Goal: Task Accomplishment & Management: Manage account settings

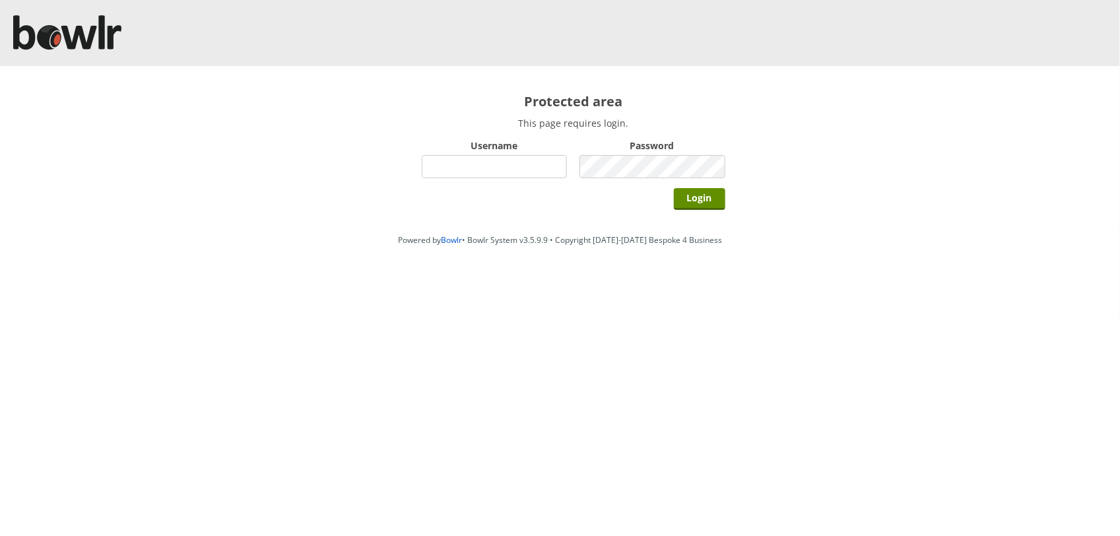
drag, startPoint x: 0, startPoint y: 0, endPoint x: 490, endPoint y: 170, distance: 519.2
click at [490, 170] on input "Username" at bounding box center [495, 166] width 146 height 23
type input "hornseaindoorbowlsclub"
click at [674, 188] on input "Login" at bounding box center [699, 199] width 51 height 22
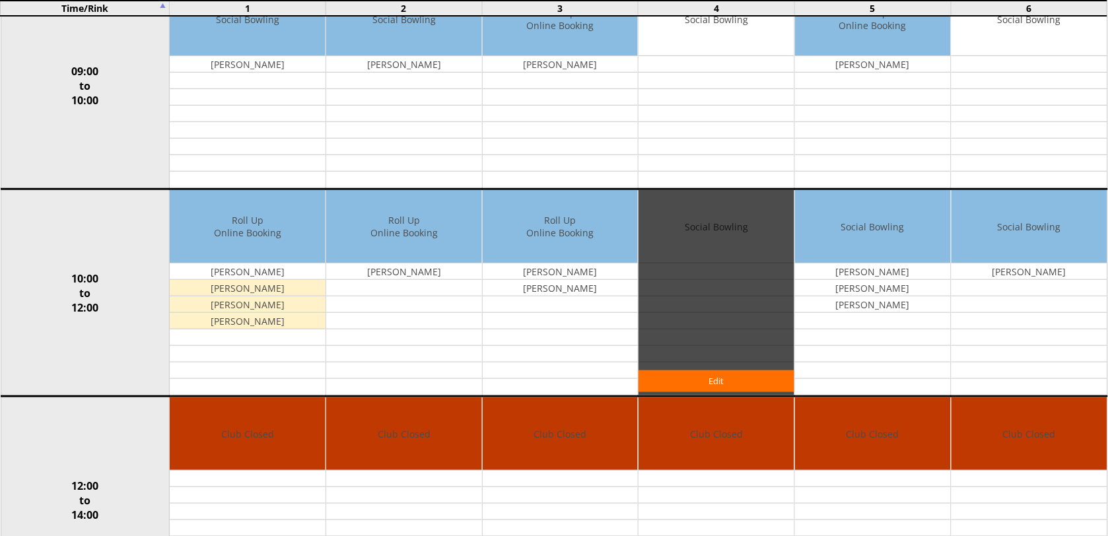
scroll to position [248, 0]
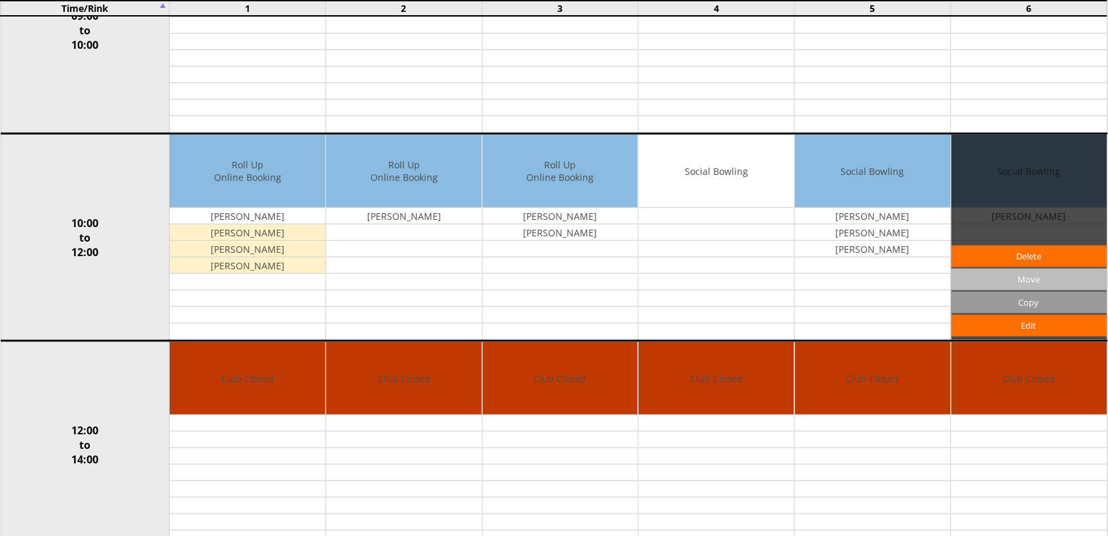
click at [1032, 288] on input "Move" at bounding box center [1029, 280] width 156 height 22
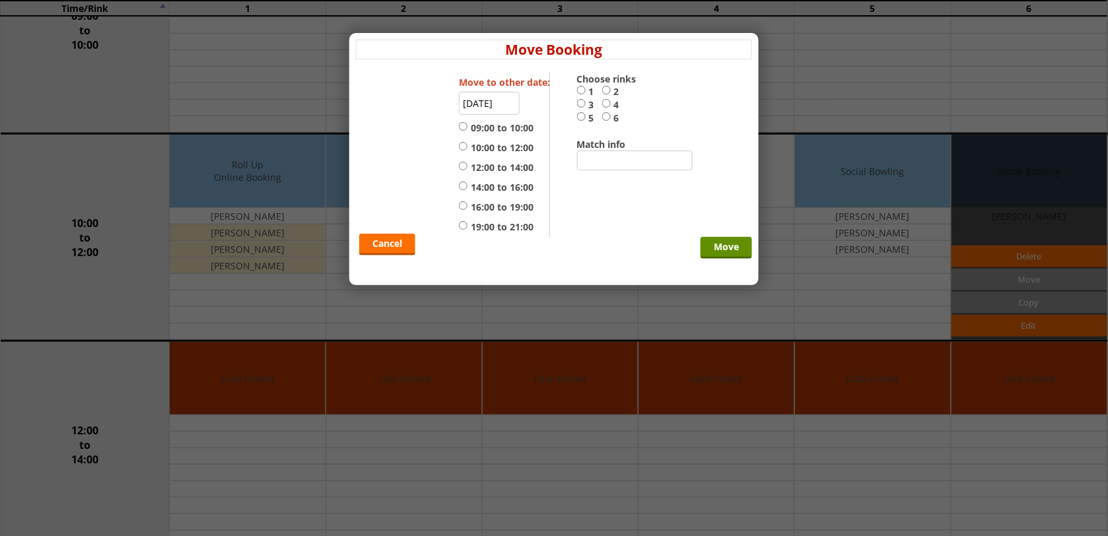
click at [586, 107] on label "3" at bounding box center [589, 104] width 25 height 13
click at [586, 107] on input "3" at bounding box center [581, 103] width 9 height 10
radio input "true"
click at [603, 107] on input "4" at bounding box center [606, 103] width 9 height 10
radio input "true"
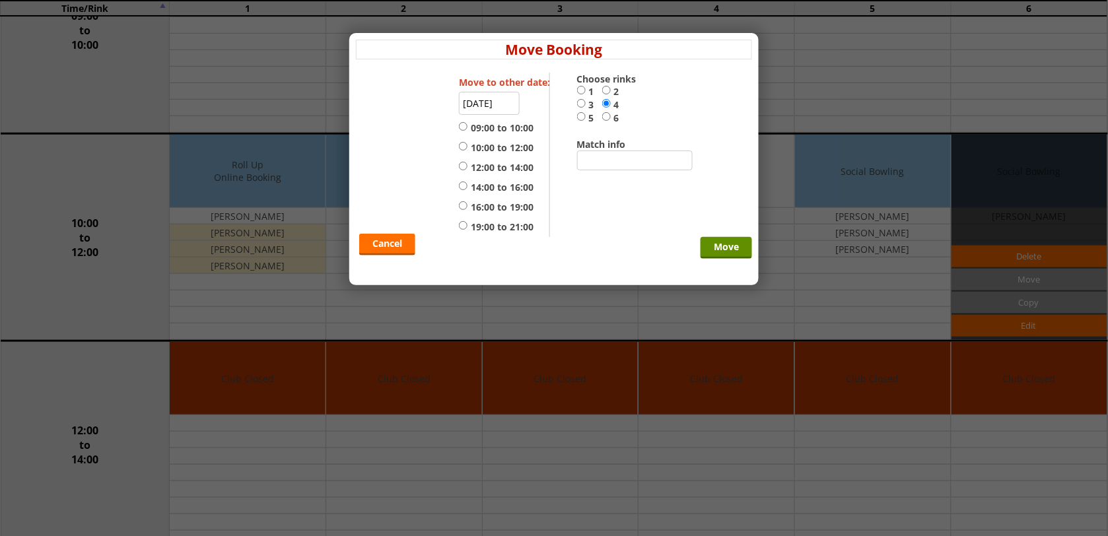
click at [496, 147] on label "10:00 to 12:00" at bounding box center [496, 147] width 75 height 13
click at [467, 147] on input "10:00 to 12:00" at bounding box center [463, 146] width 9 height 10
radio input "true"
click at [710, 248] on input "Move" at bounding box center [725, 248] width 51 height 22
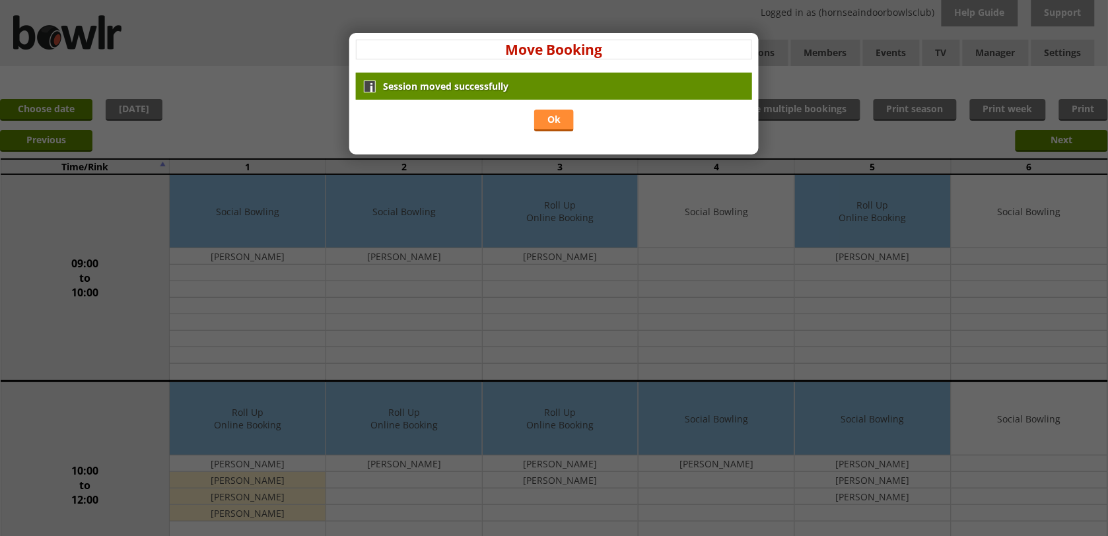
click at [562, 114] on link "Ok" at bounding box center [554, 121] width 40 height 22
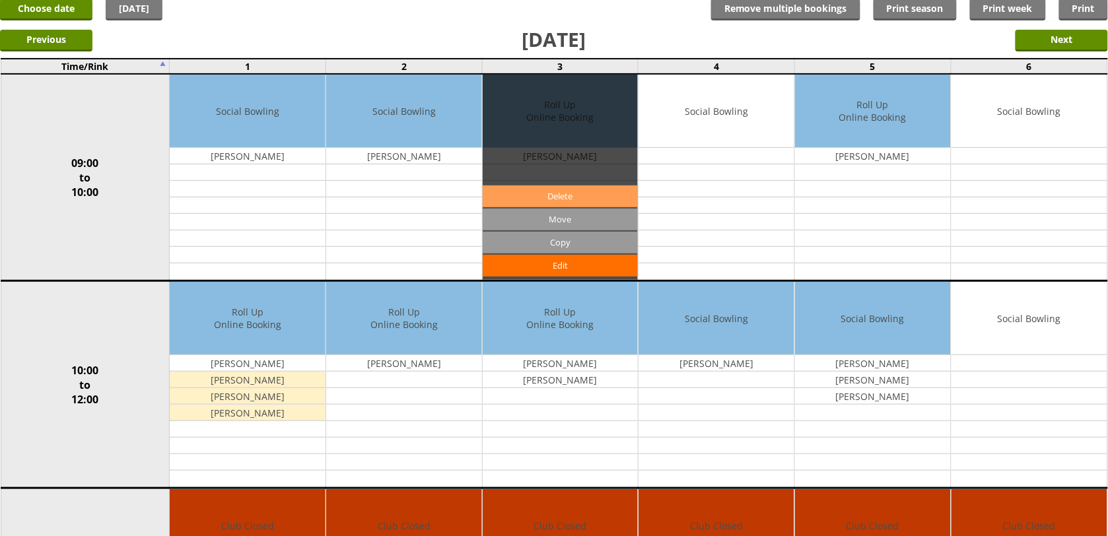
scroll to position [83, 0]
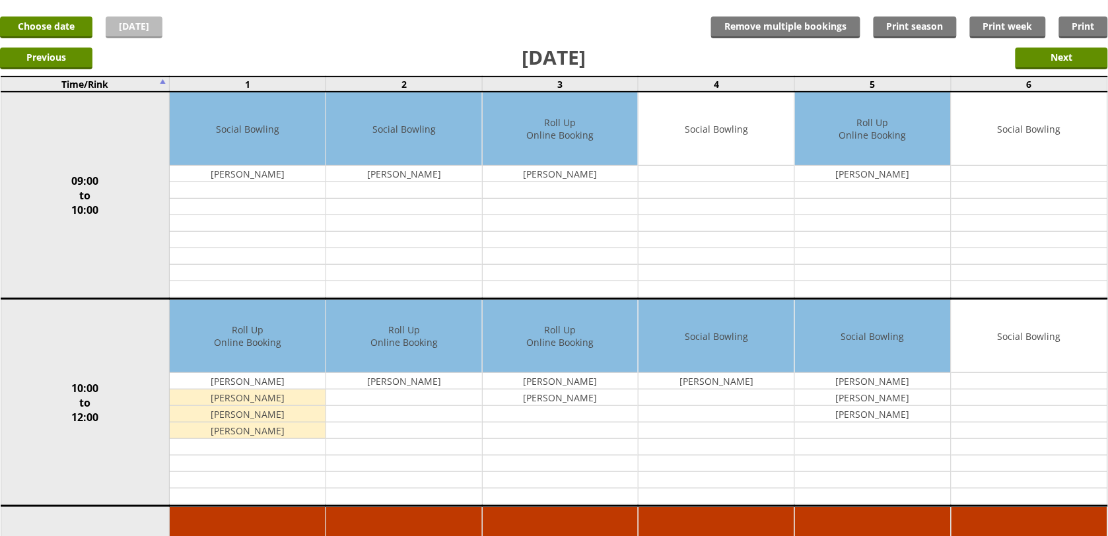
click at [141, 22] on link "[DATE]" at bounding box center [134, 28] width 57 height 22
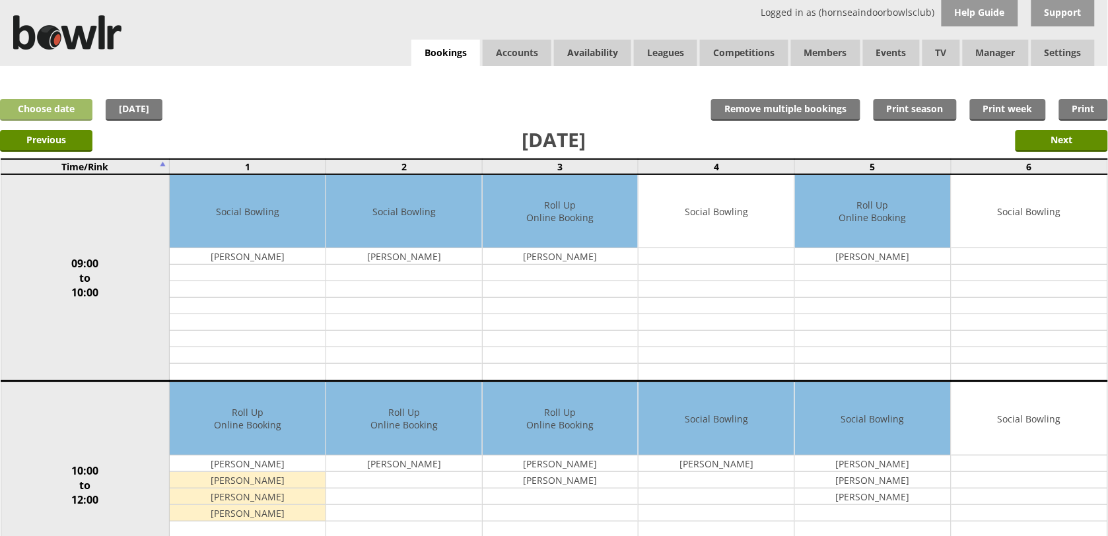
click at [57, 117] on link "Choose date" at bounding box center [46, 110] width 92 height 22
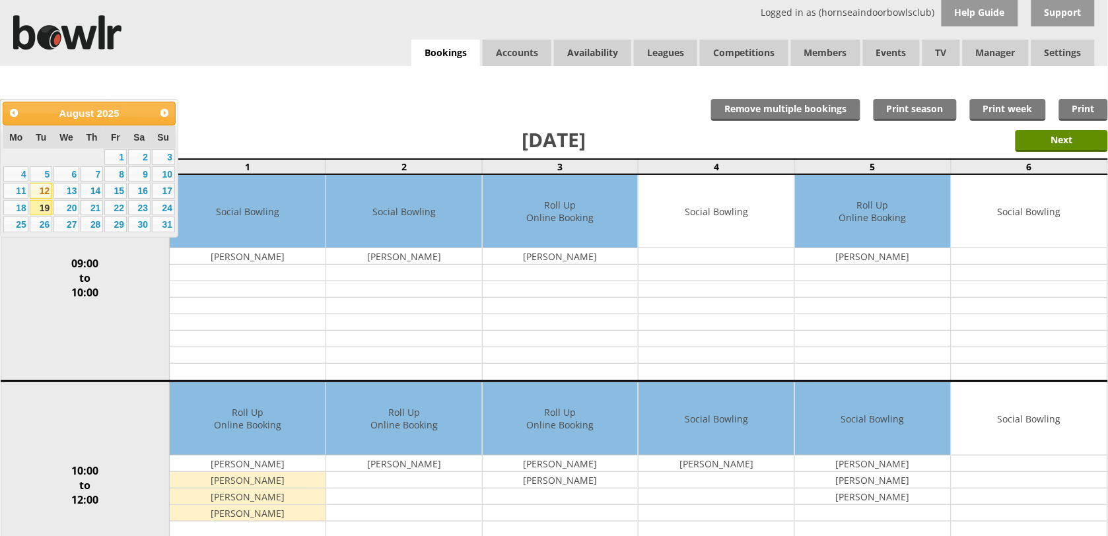
click at [34, 187] on link "12" at bounding box center [41, 191] width 22 height 16
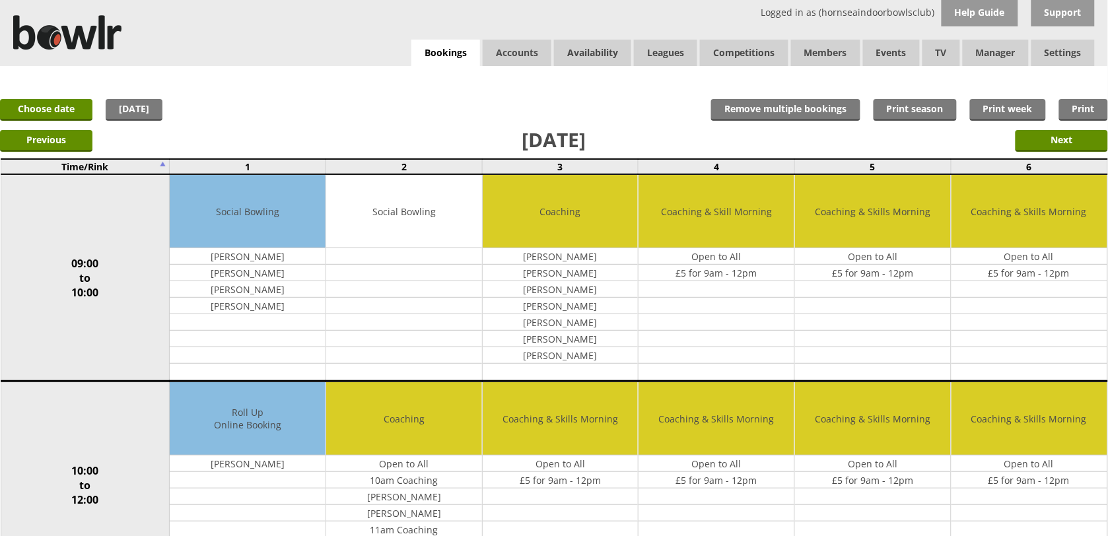
click at [149, 110] on link "[DATE]" at bounding box center [134, 110] width 57 height 22
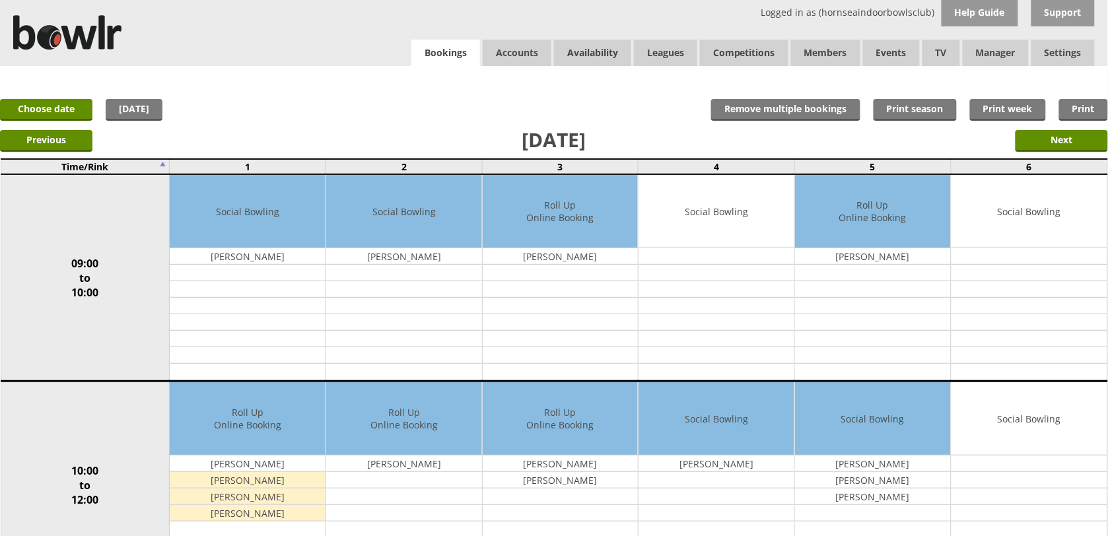
click at [453, 61] on link "Bookings" at bounding box center [445, 53] width 69 height 27
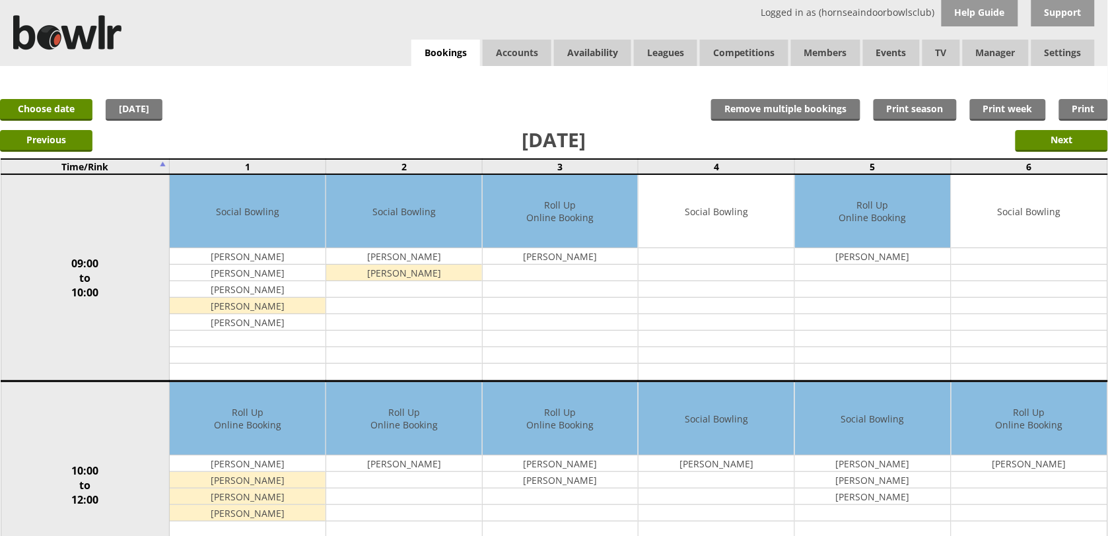
scroll to position [83, 0]
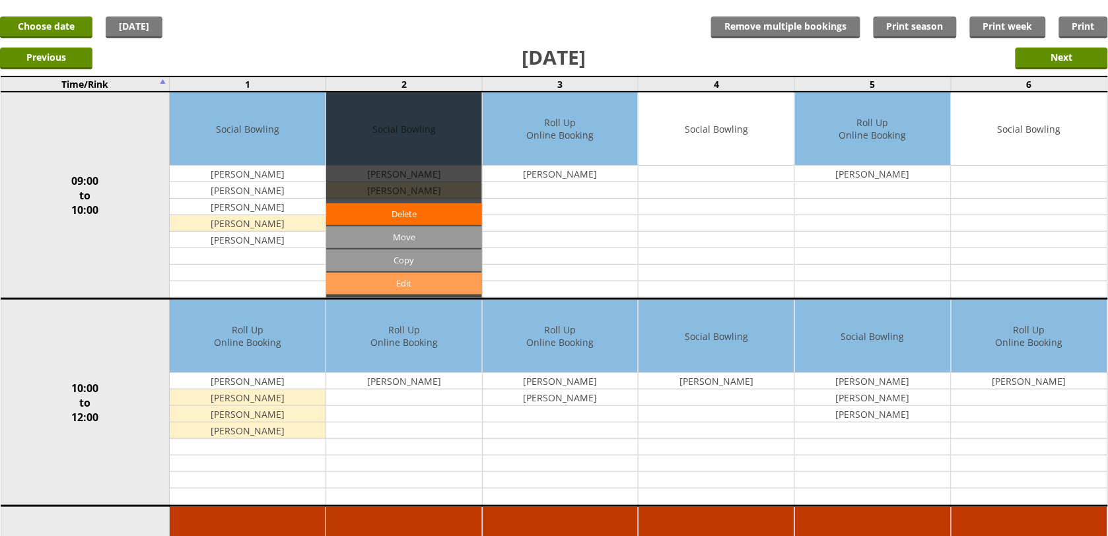
click at [391, 288] on link "Edit" at bounding box center [404, 284] width 156 height 22
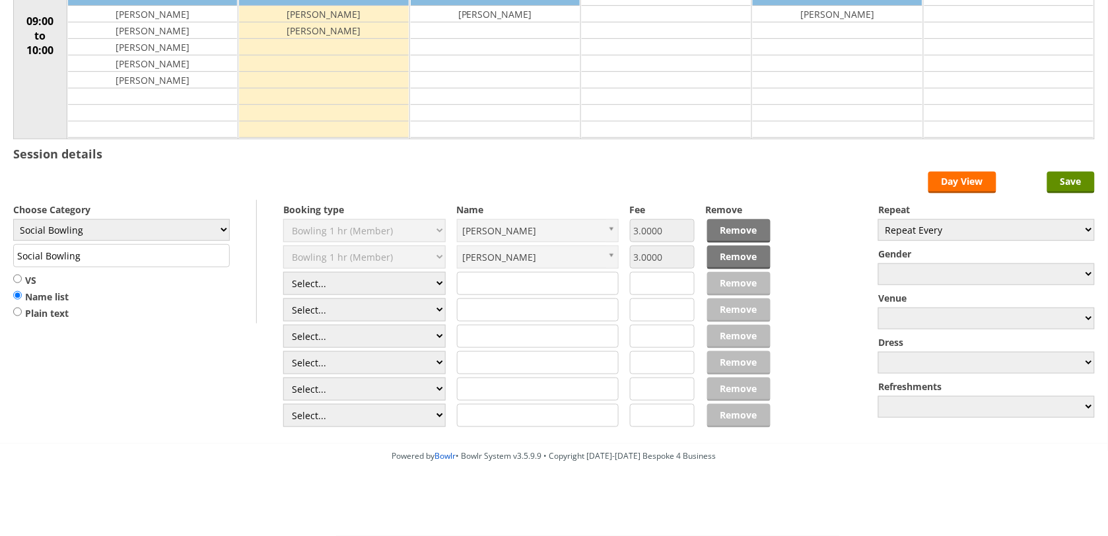
scroll to position [225, 0]
select select "1_54"
click at [283, 272] on select "Select... Club Competition (Member) Club Competition (Visitor) National (Member…" at bounding box center [364, 283] width 162 height 23
type input "3.0000"
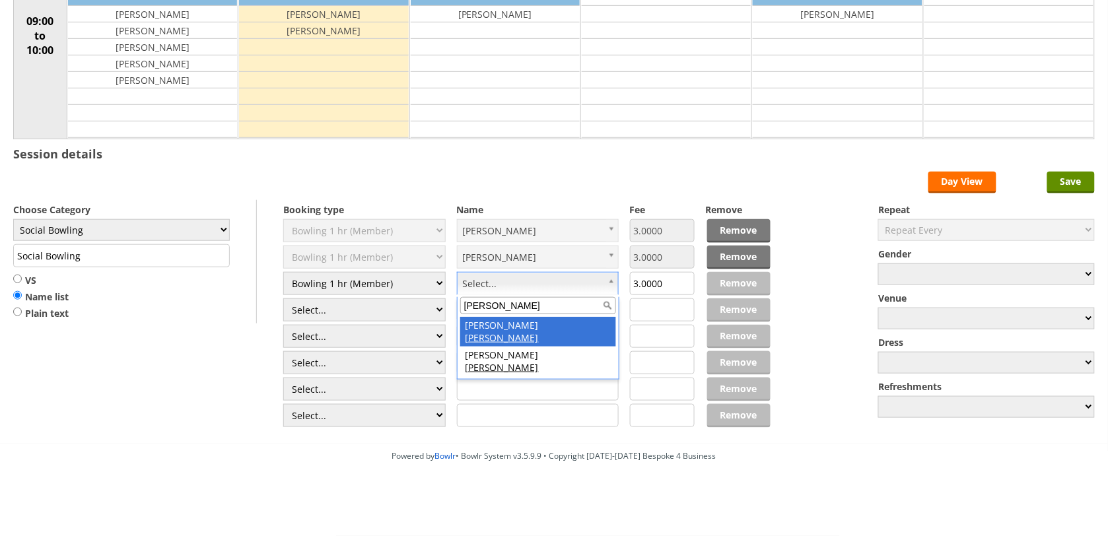
type input "fink"
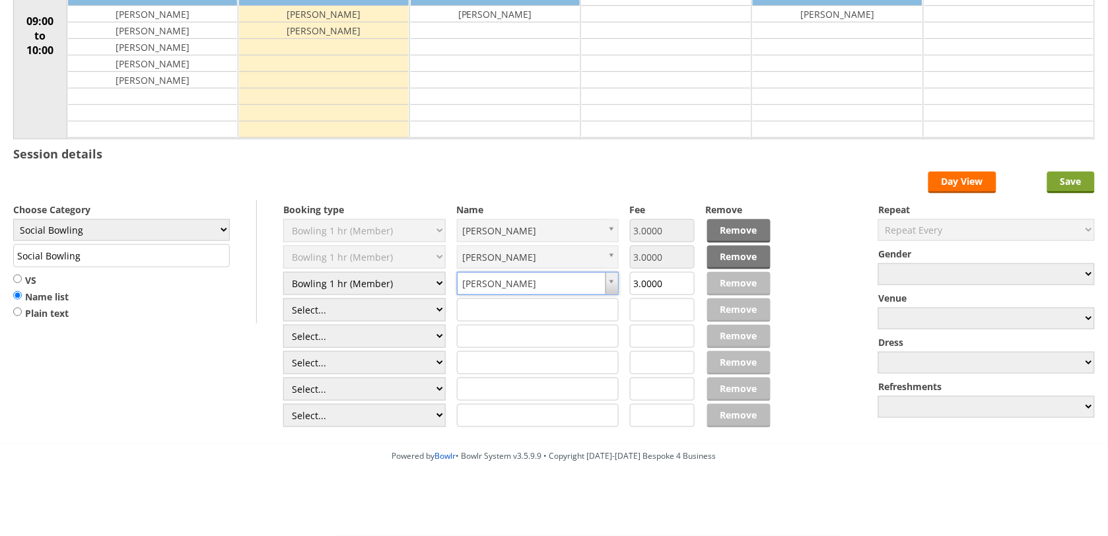
click at [1068, 185] on input "Save" at bounding box center [1071, 183] width 48 height 22
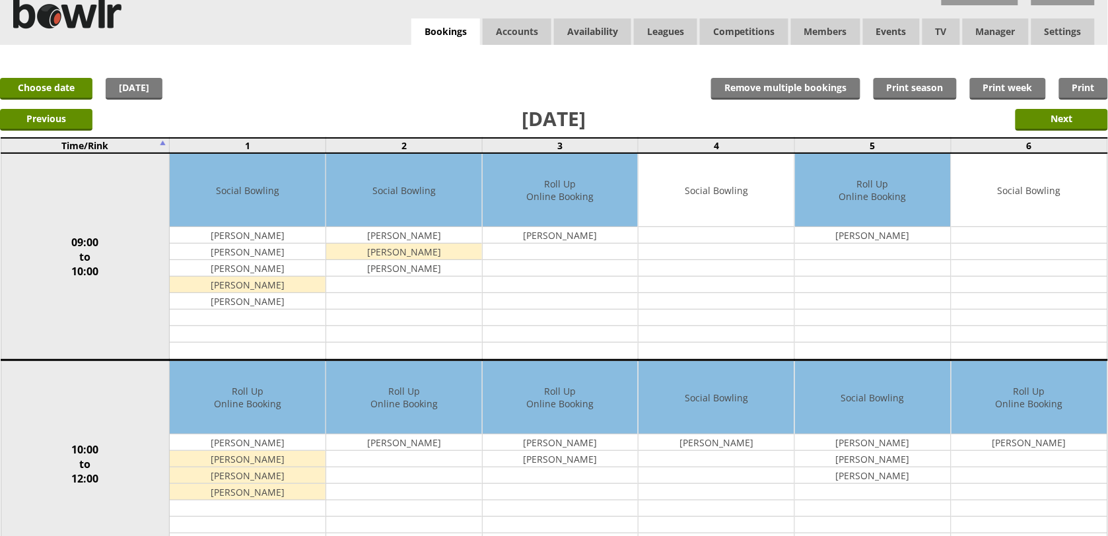
scroll to position [83, 0]
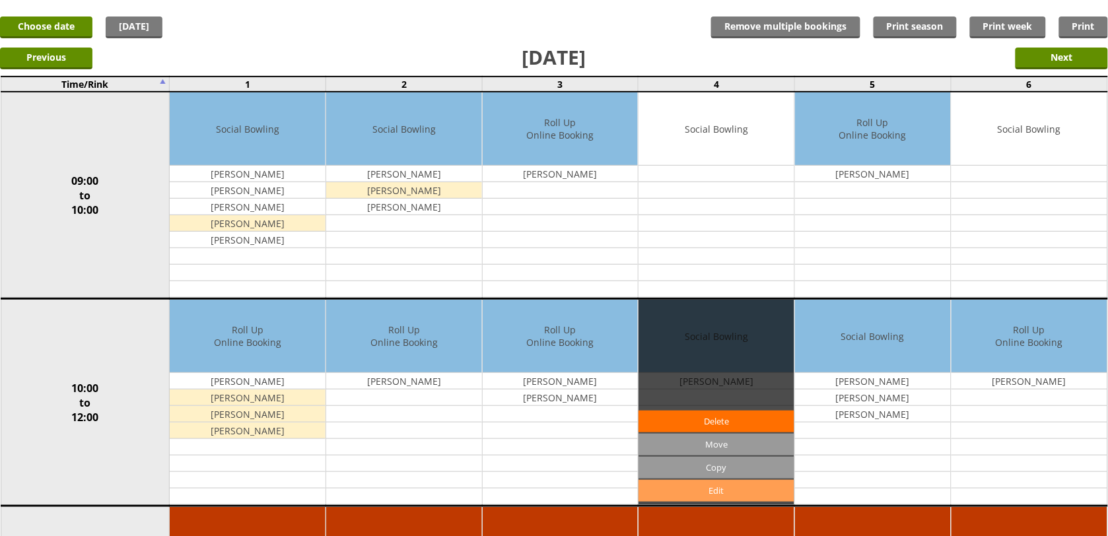
click at [750, 494] on link "Edit" at bounding box center [716, 491] width 156 height 22
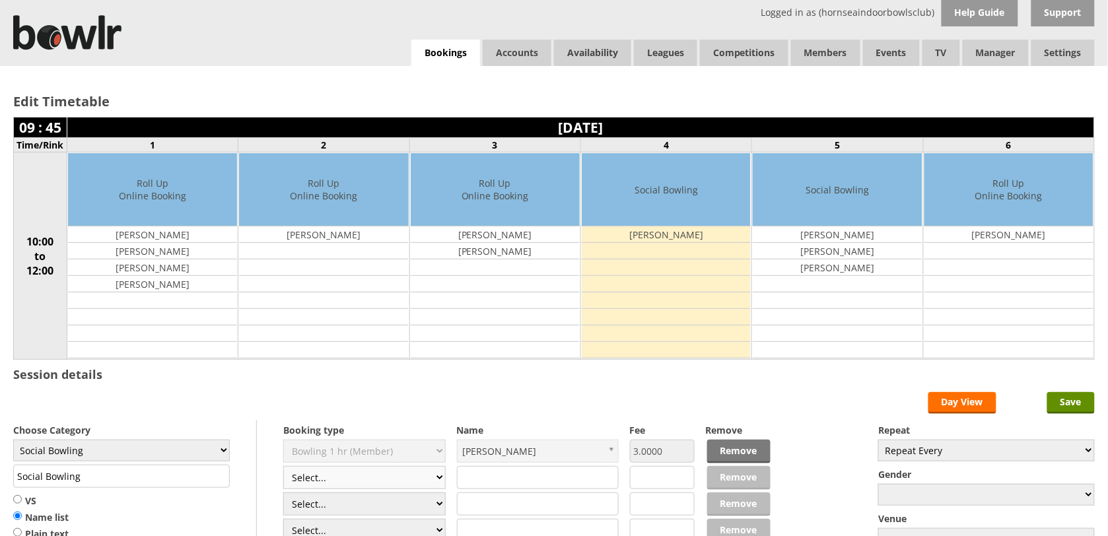
click at [414, 481] on select "Select... Club Competition (Member) Club Competition (Visitor) National (Member…" at bounding box center [364, 477] width 162 height 23
select select "1_50"
click at [283, 468] on select "Select... Club Competition (Member) Club Competition (Visitor) National (Member…" at bounding box center [364, 477] width 162 height 23
type input "5.0000"
click at [758, 443] on link "Remove" at bounding box center [738, 452] width 63 height 24
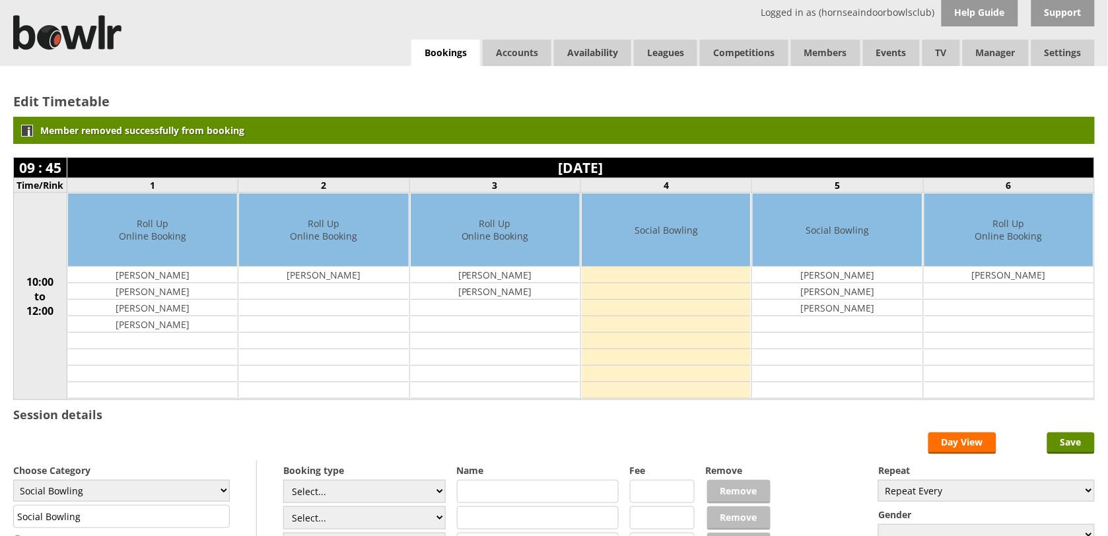
select select "1_50"
click at [283, 482] on select "Select... Club Competition (Member) Club Competition (Visitor) National (Member…" at bounding box center [364, 491] width 162 height 23
type input "5.0000"
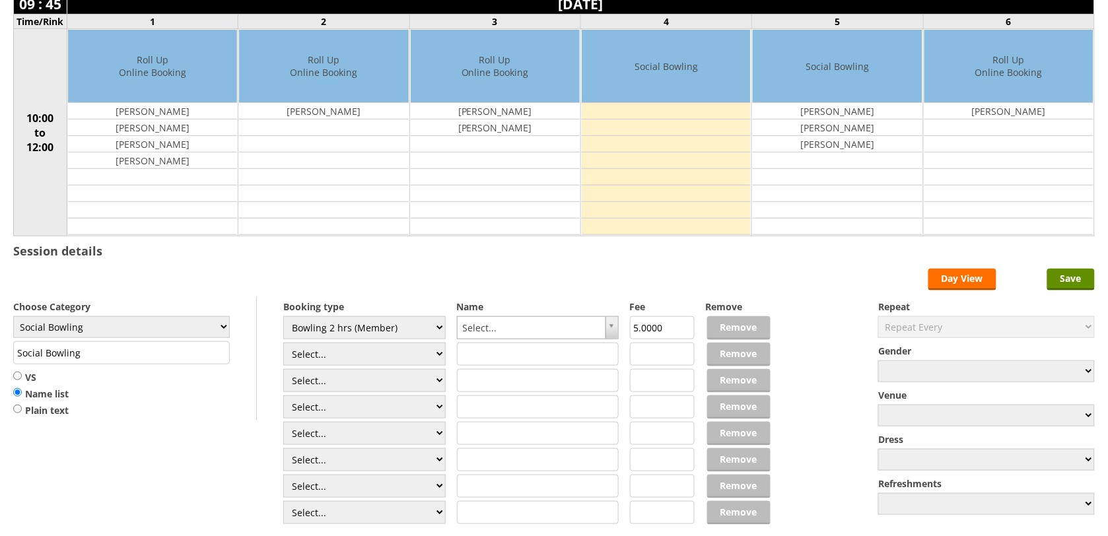
scroll to position [165, 0]
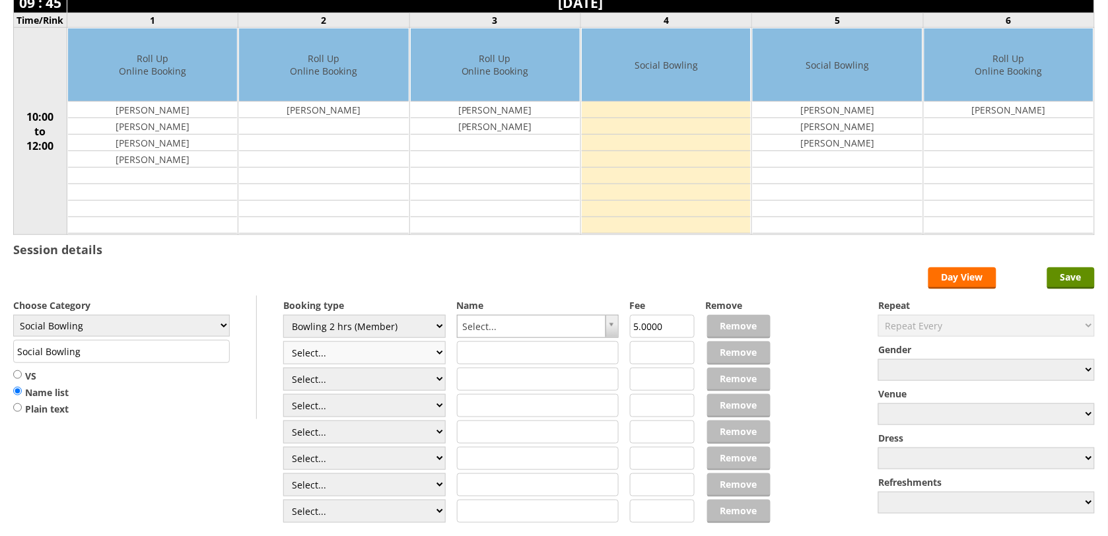
click at [422, 353] on select "Select... Club Competition (Member) Club Competition (Visitor) National (Member…" at bounding box center [364, 352] width 162 height 23
select select "1_50"
click at [283, 343] on select "Select... Club Competition (Member) Club Competition (Visitor) National (Member…" at bounding box center [364, 352] width 162 height 23
type input "5.0000"
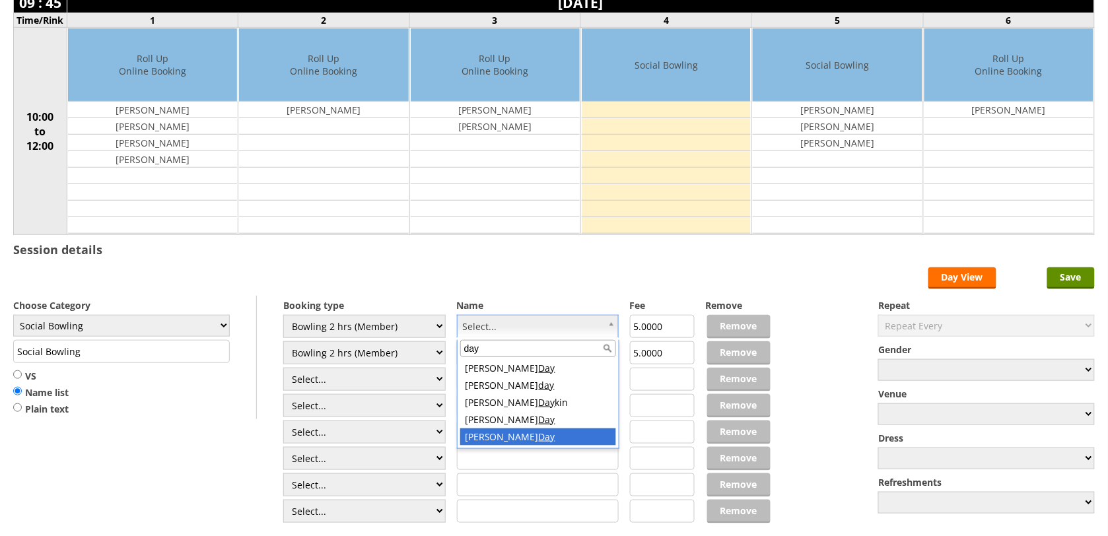
type input "day"
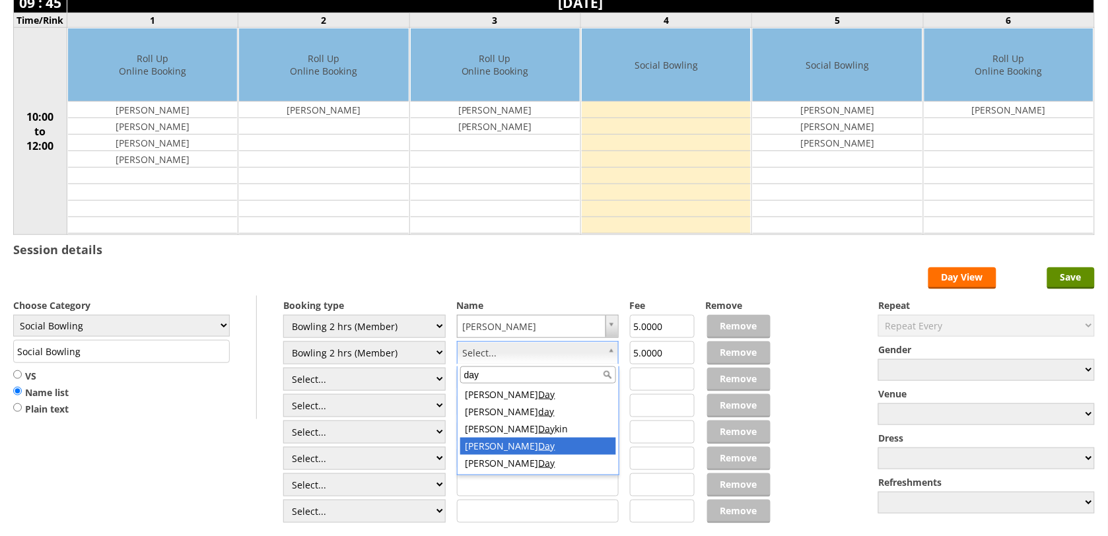
type input "day"
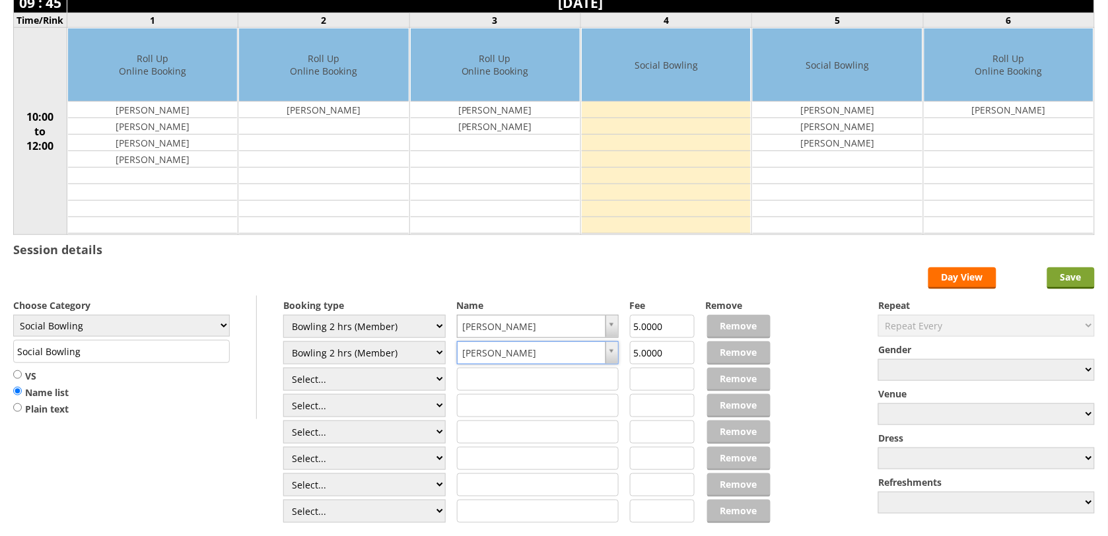
click at [1076, 284] on input "Save" at bounding box center [1071, 278] width 48 height 22
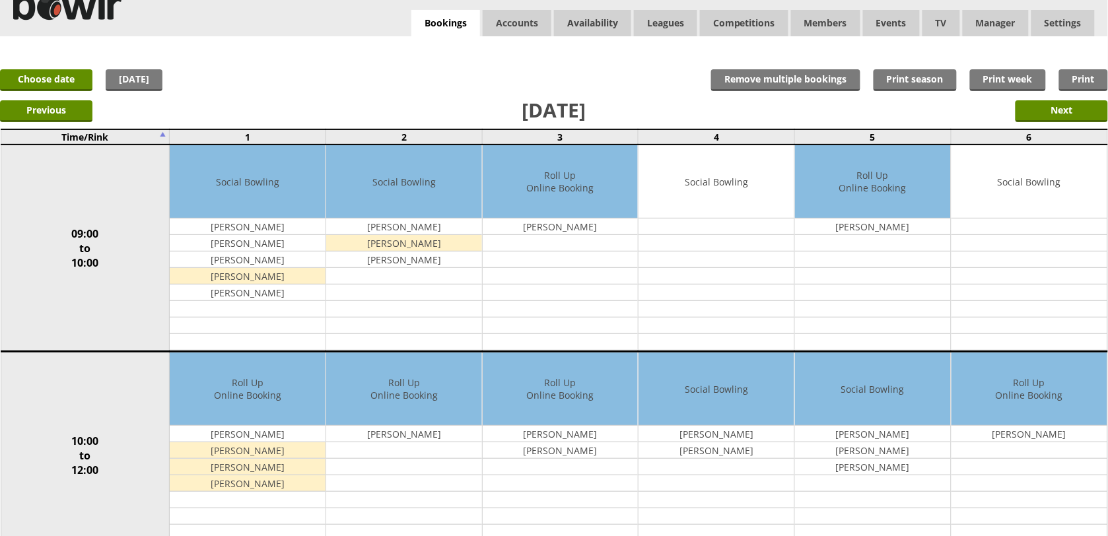
scroll to position [83, 0]
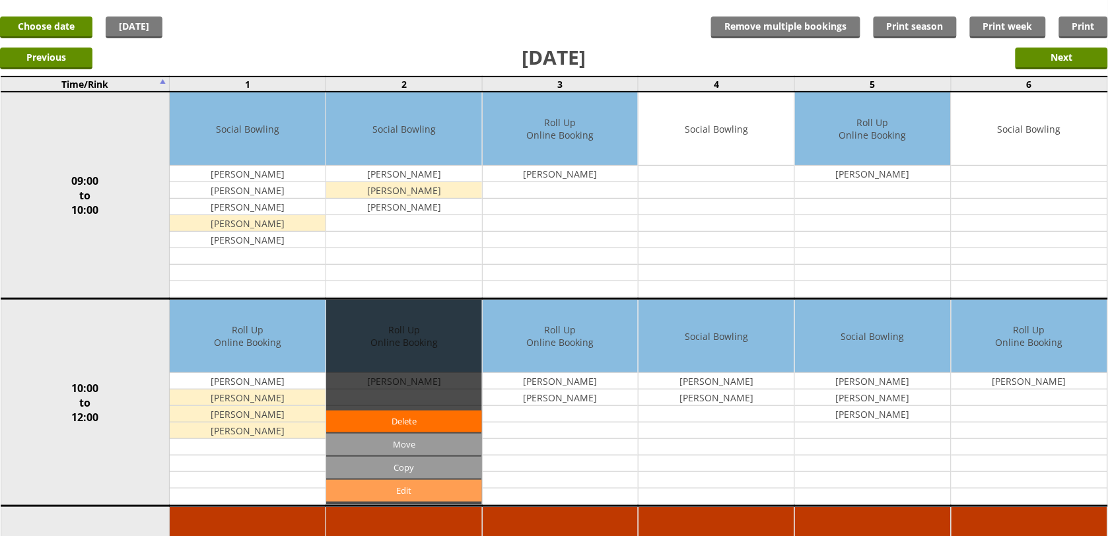
click at [400, 490] on link "Edit" at bounding box center [404, 491] width 156 height 22
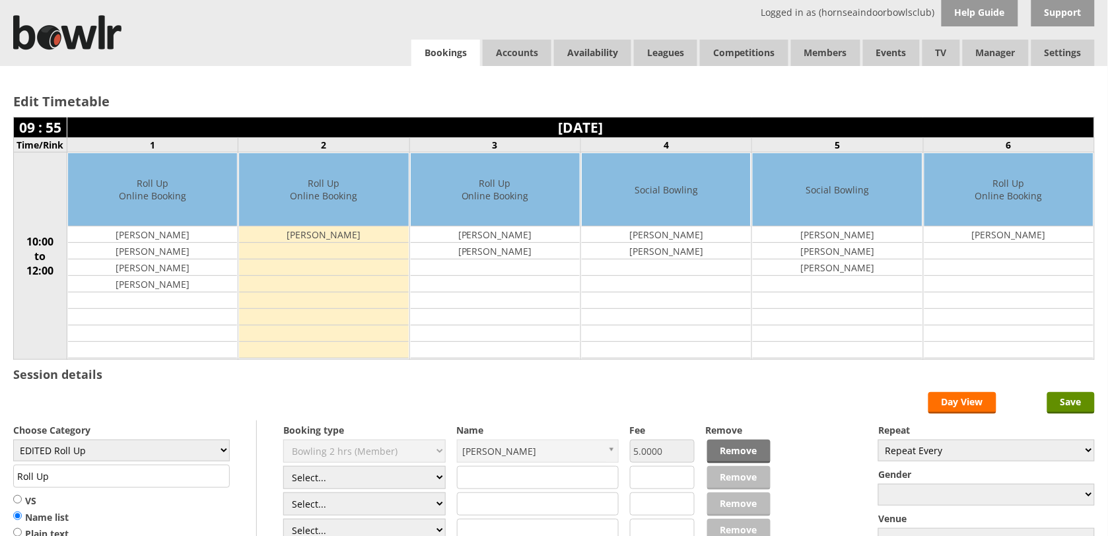
click at [448, 44] on link "Bookings" at bounding box center [445, 53] width 69 height 27
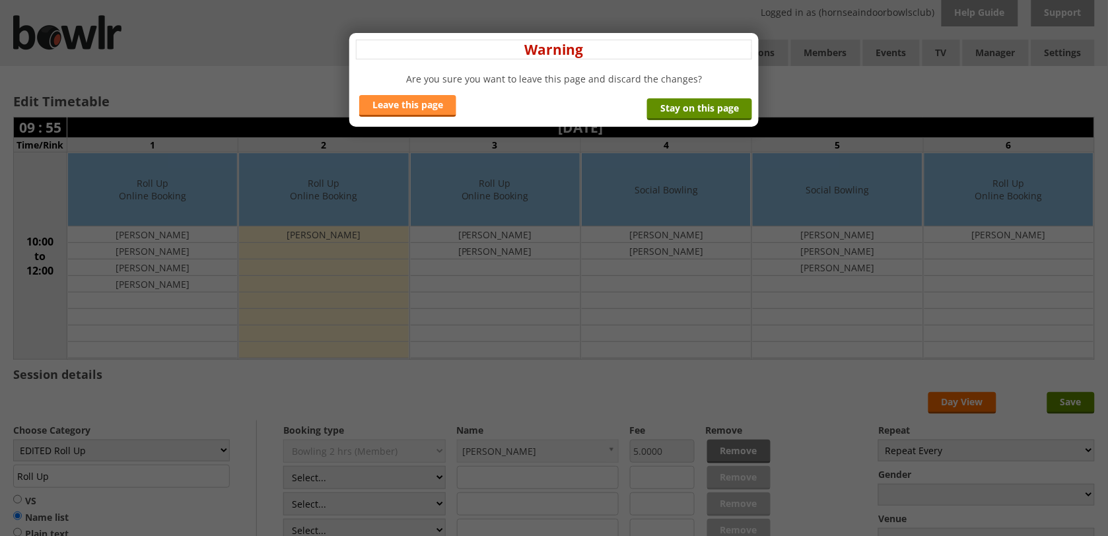
click at [401, 107] on link "Leave this page" at bounding box center [407, 106] width 97 height 22
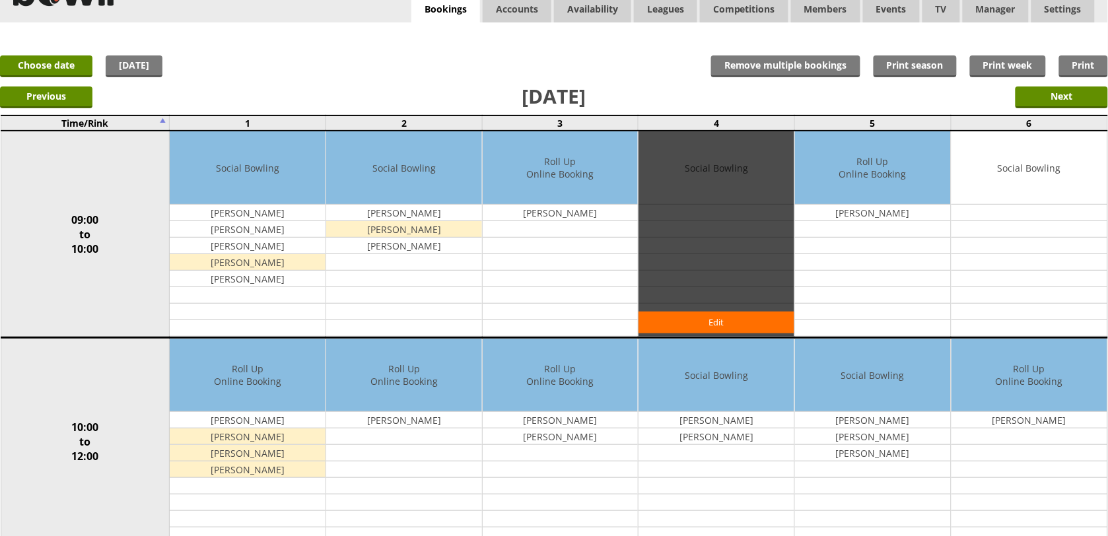
scroll to position [83, 0]
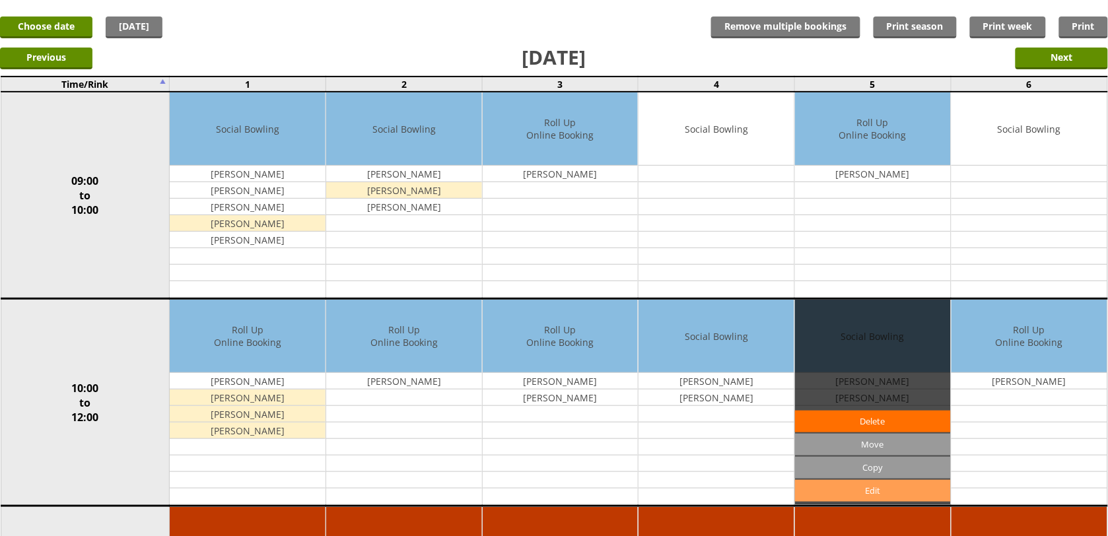
click at [850, 486] on link "Edit" at bounding box center [873, 491] width 156 height 22
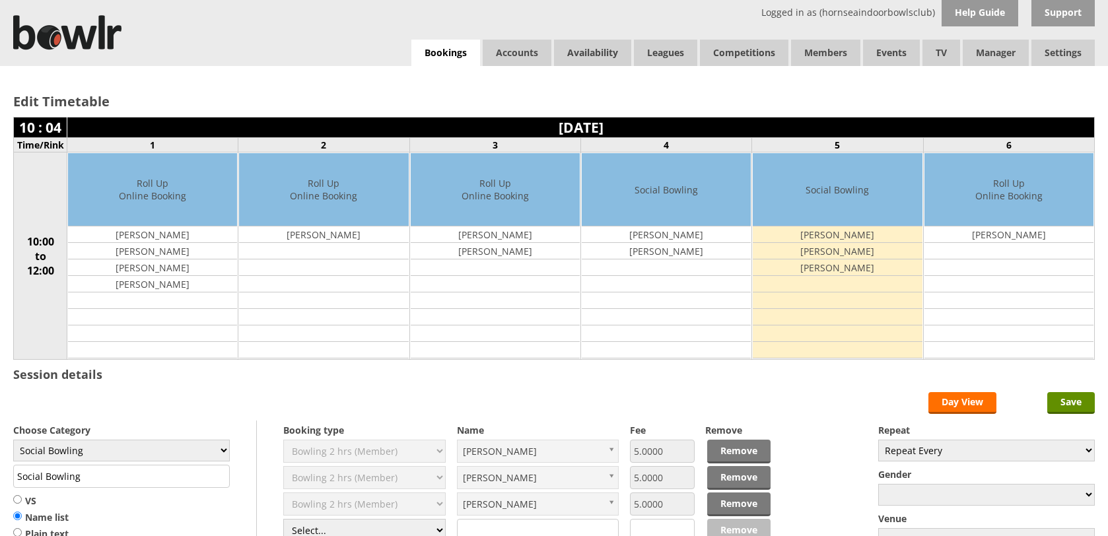
click at [430, 519] on select "Select... Club Competition (Member) Club Competition (Visitor) National (Member…" at bounding box center [364, 530] width 162 height 23
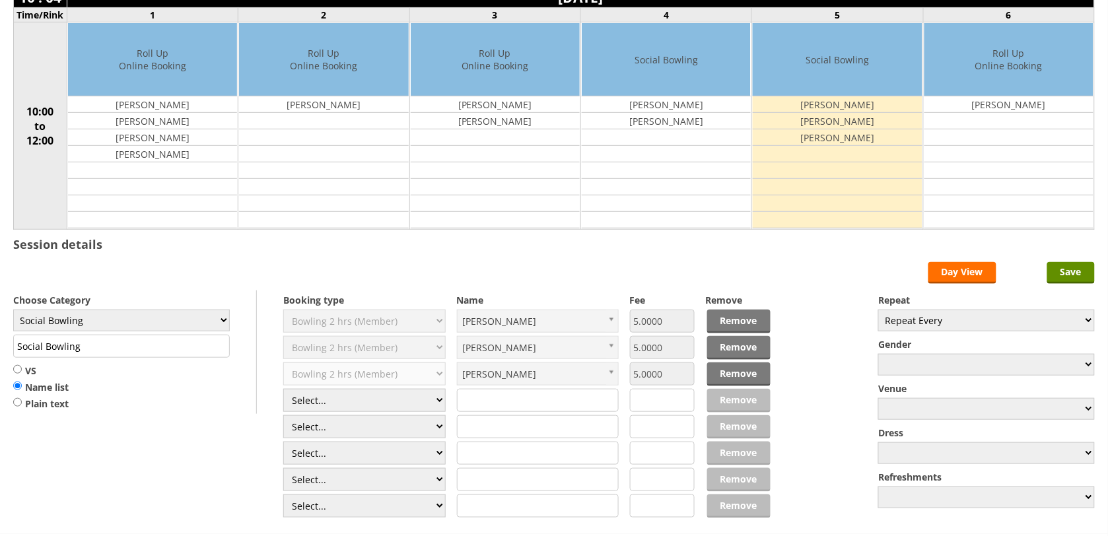
scroll to position [130, 0]
select select "1_50"
click at [283, 391] on select "Select... Club Competition (Member) Club Competition (Visitor) National (Member…" at bounding box center [364, 400] width 162 height 23
type input "5.0000"
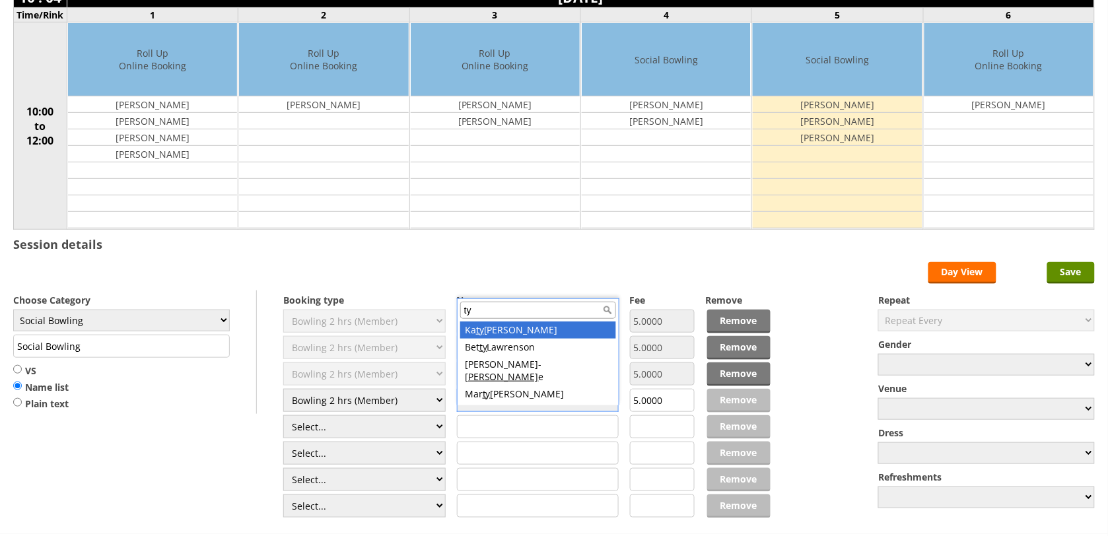
type input "tye"
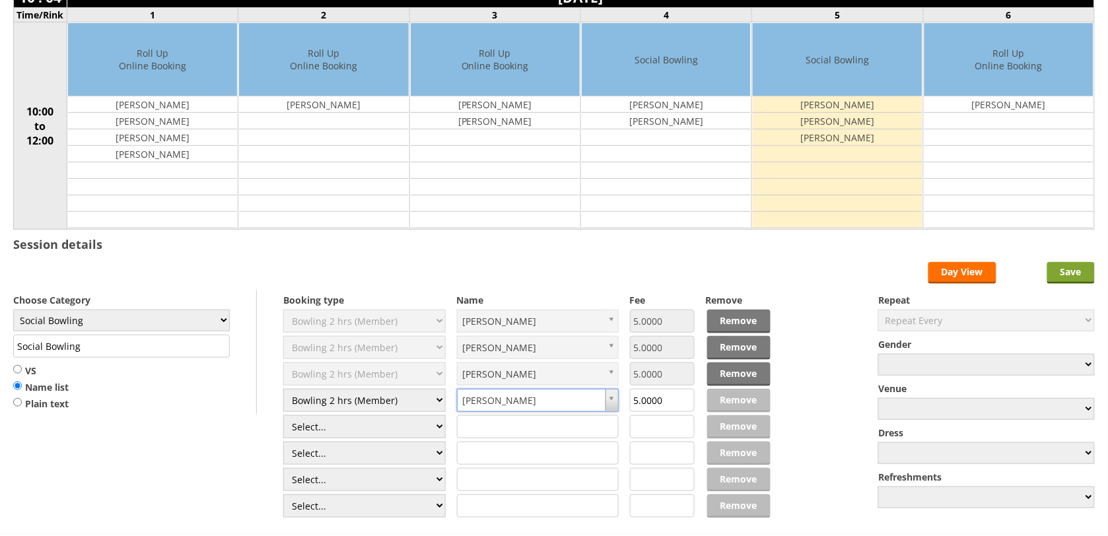
click at [1067, 282] on input "Save" at bounding box center [1071, 273] width 48 height 22
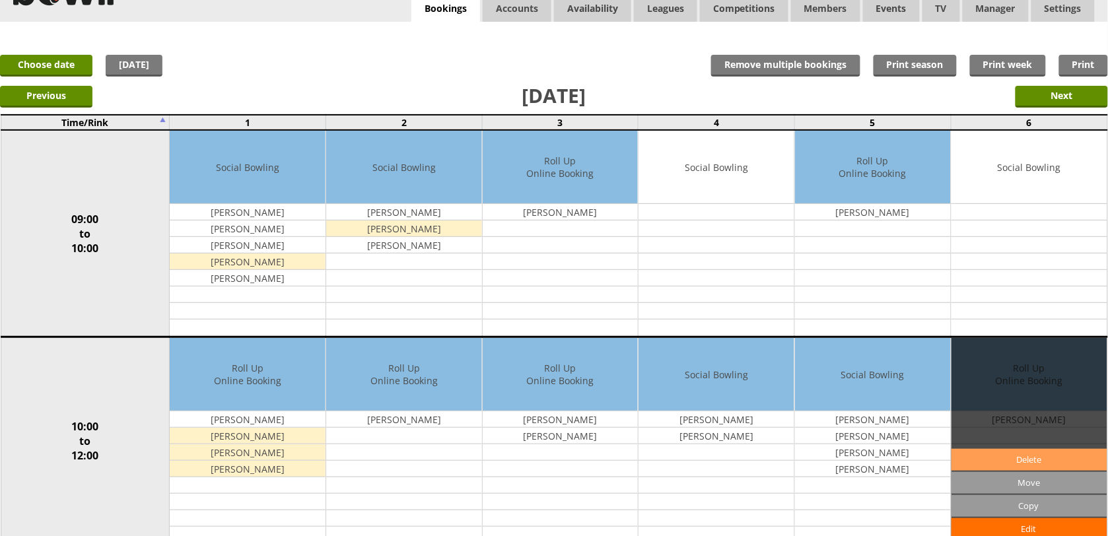
scroll to position [83, 0]
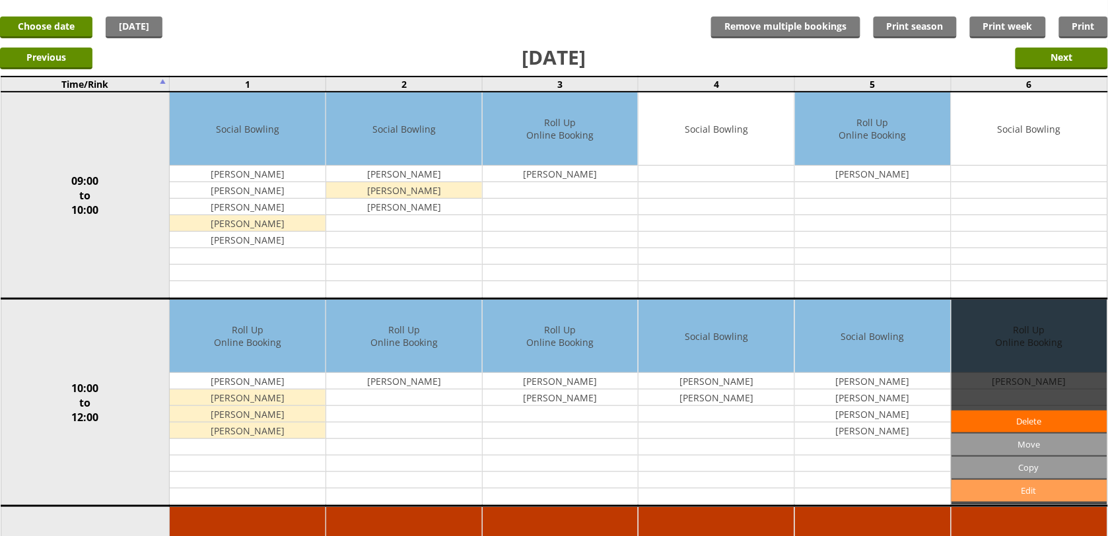
click at [995, 483] on link "Edit" at bounding box center [1029, 491] width 156 height 22
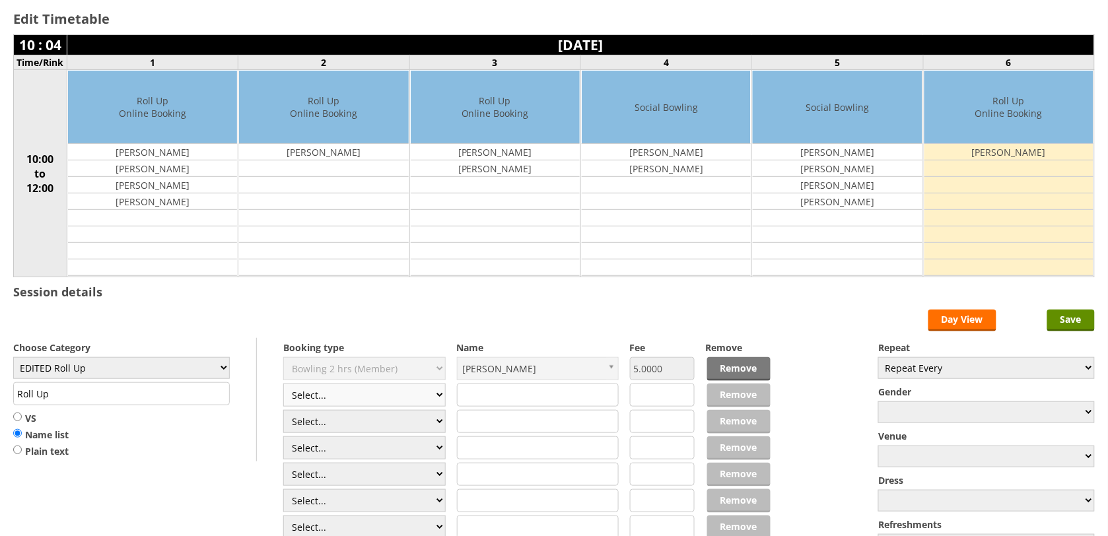
click at [438, 405] on select "Select... Club Competition (Member) Club Competition (Visitor) National (Member…" at bounding box center [364, 395] width 162 height 23
select select "1_50"
click at [283, 385] on select "Select... Club Competition (Member) Club Competition (Visitor) National (Member…" at bounding box center [364, 395] width 162 height 23
type input "EDITED Roll Up"
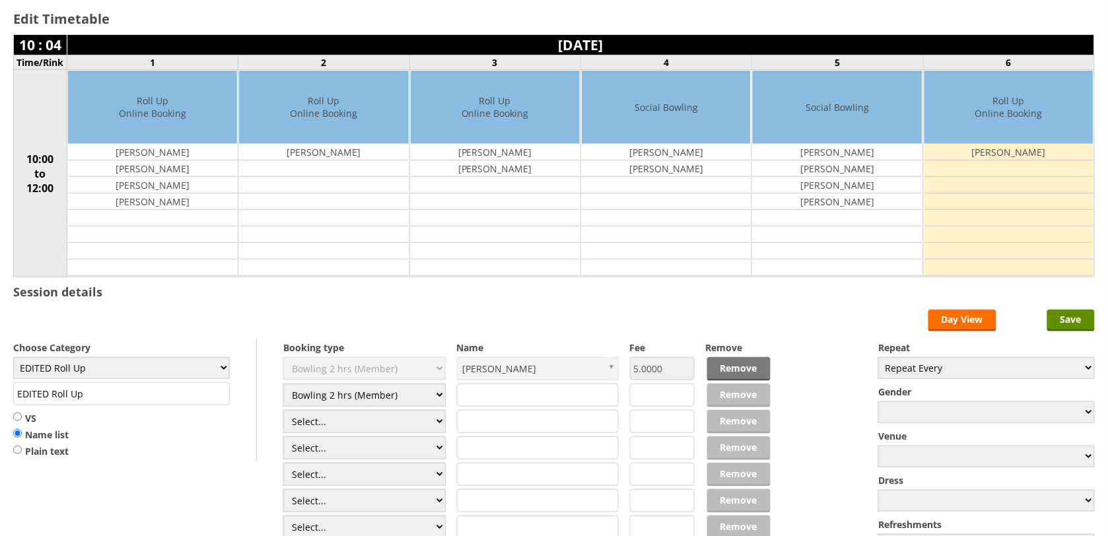
type input "5.0000"
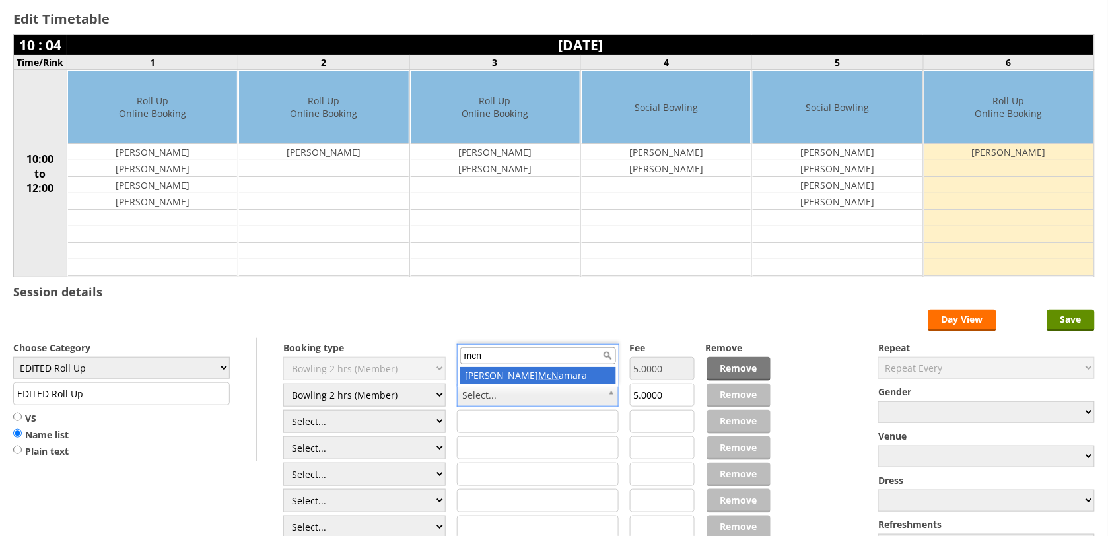
type input "mcn"
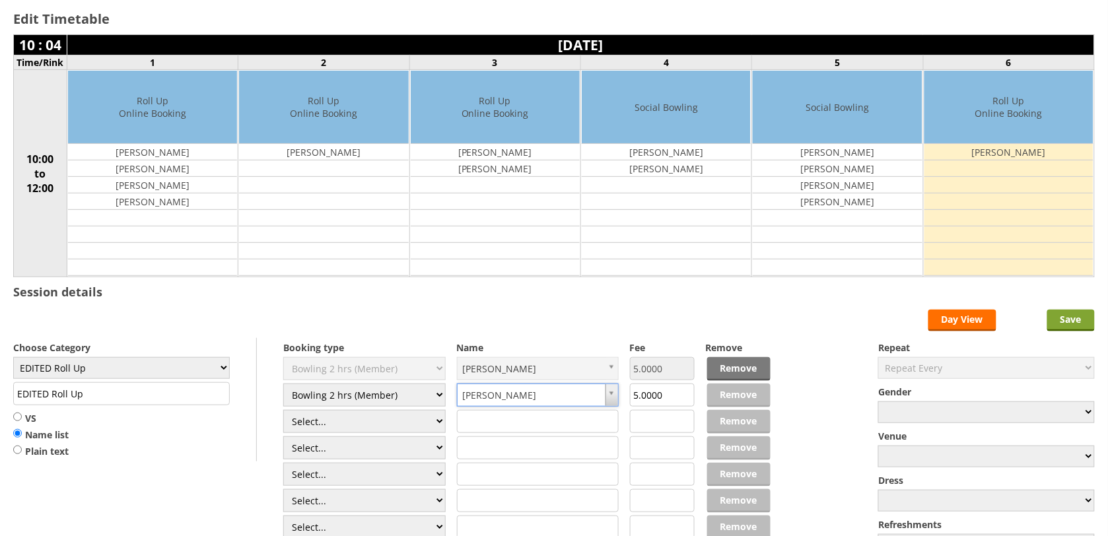
click at [1057, 318] on input "Save" at bounding box center [1071, 321] width 48 height 22
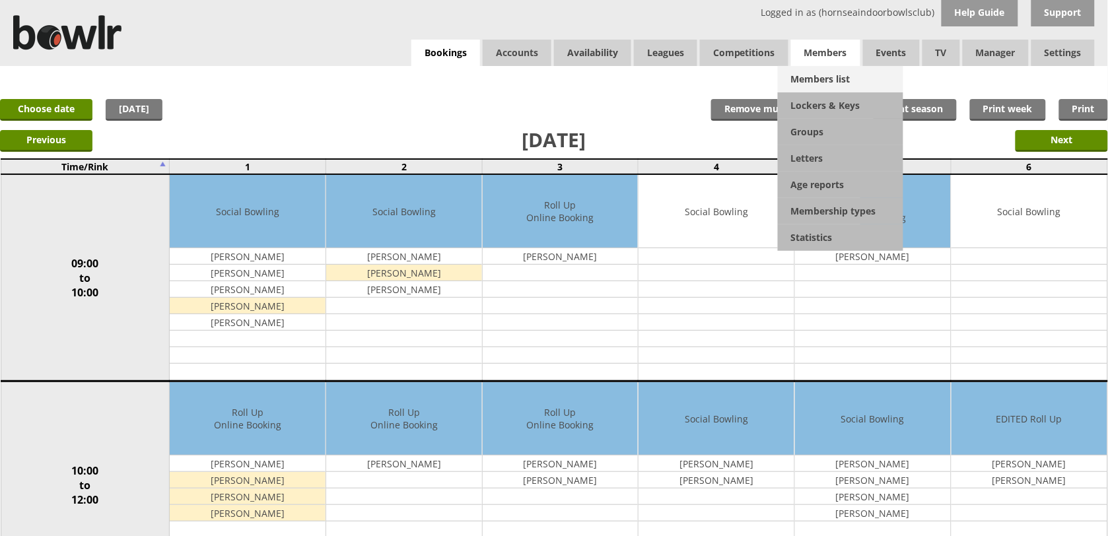
click at [820, 71] on link "Members list" at bounding box center [840, 79] width 125 height 26
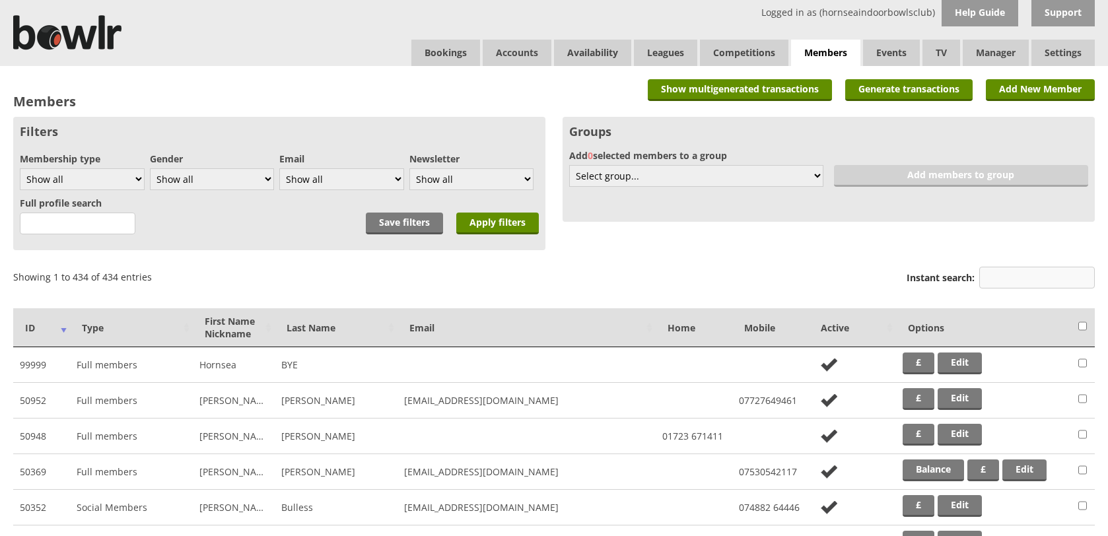
click at [1015, 273] on input "Instant search:" at bounding box center [1037, 278] width 116 height 22
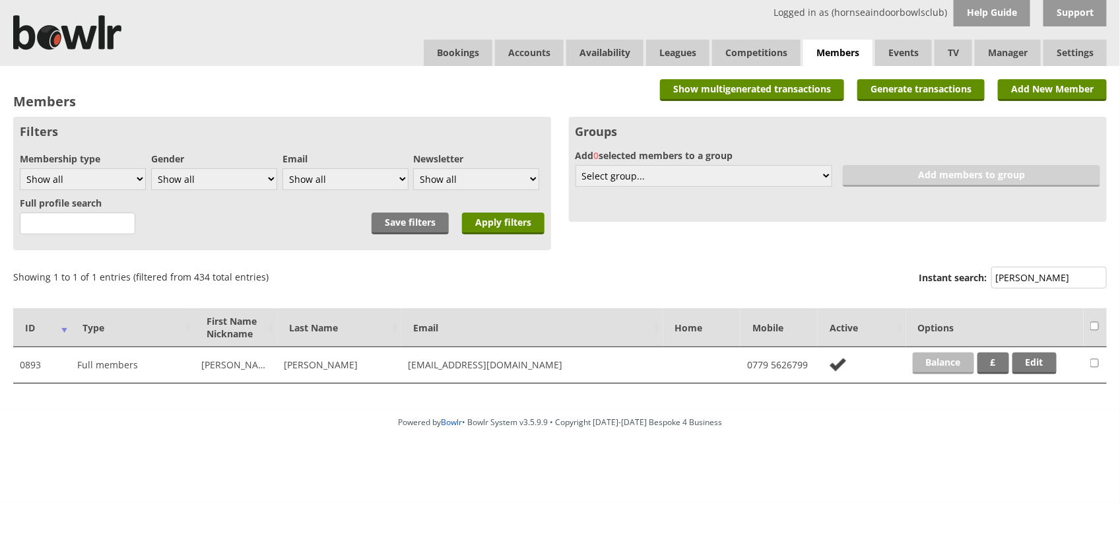
type input "swann"
click at [947, 360] on link "Balance" at bounding box center [943, 363] width 61 height 22
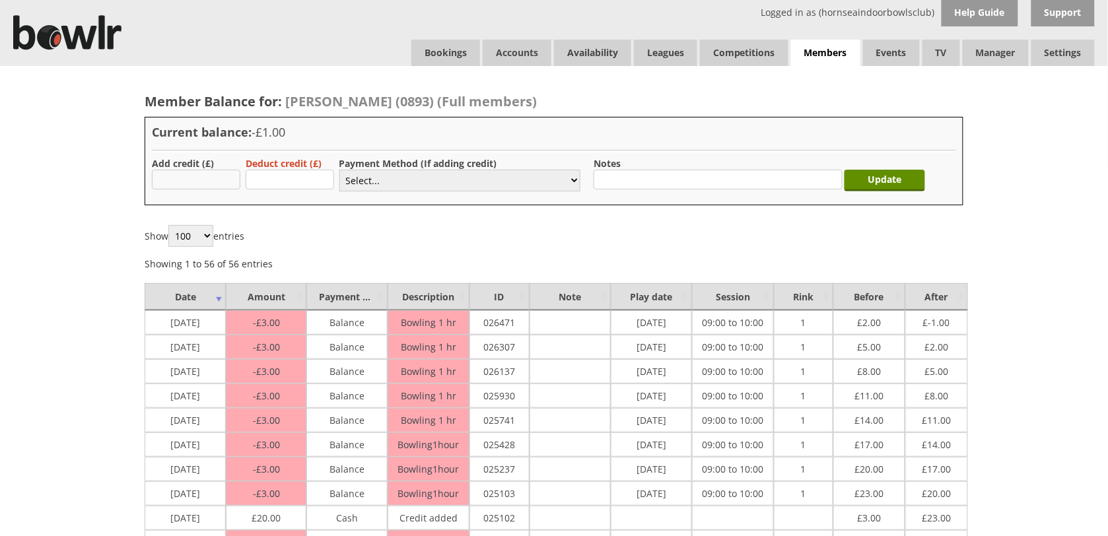
type input "20.00"
click at [386, 188] on select "Select... Cash Card Cheque Bank Transfer Other Member Card Gift Voucher Balance" at bounding box center [459, 181] width 241 height 22
select select "2"
click at [339, 170] on select "Select... Cash Card Cheque Bank Transfer Other Member Card Gift Voucher Balance" at bounding box center [459, 181] width 241 height 22
click at [865, 176] on input "Update" at bounding box center [884, 181] width 81 height 22
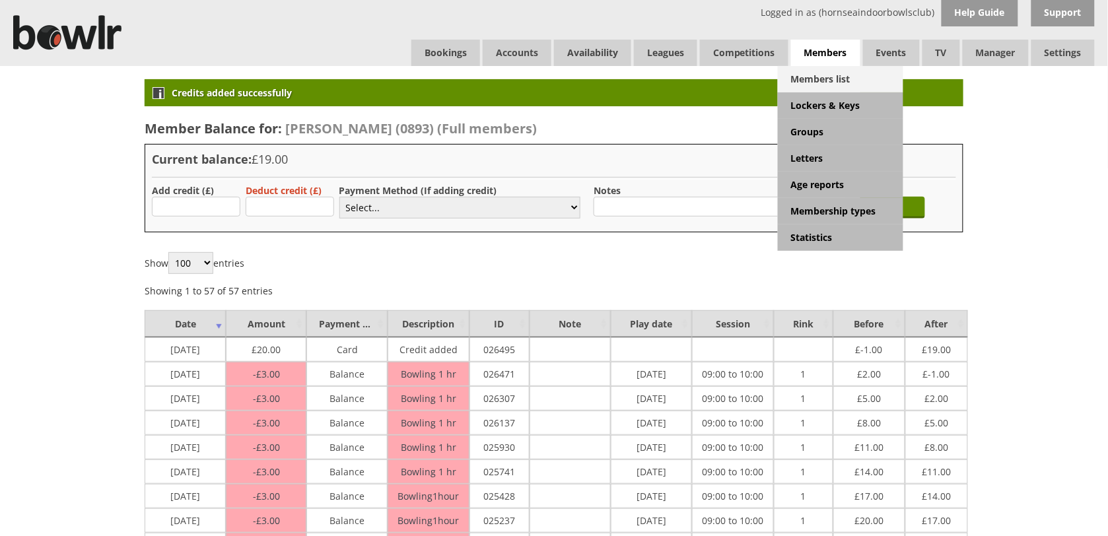
click at [822, 74] on link "Members list" at bounding box center [840, 79] width 125 height 26
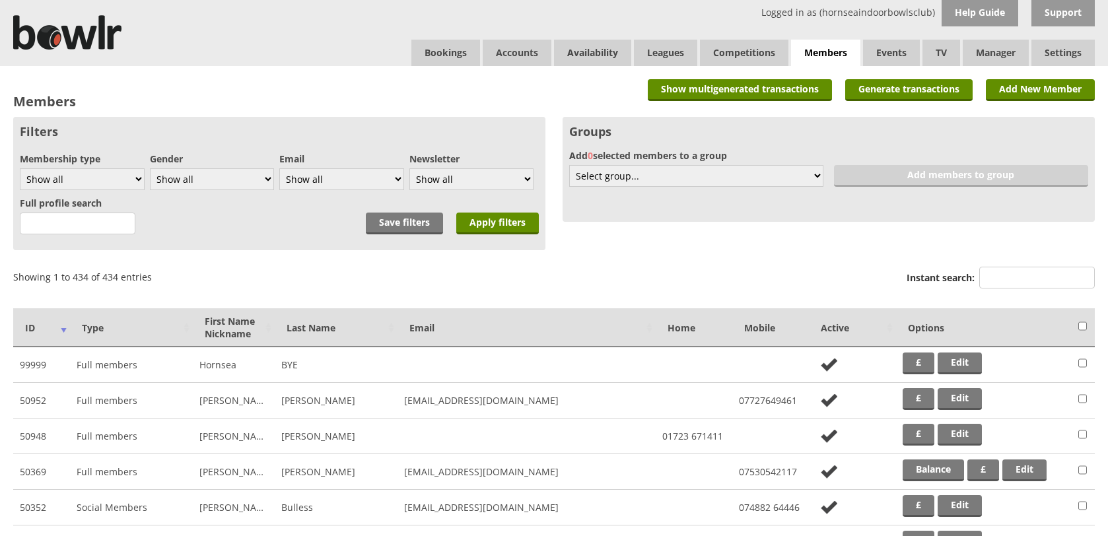
click at [1022, 273] on input "Instant search:" at bounding box center [1037, 278] width 116 height 22
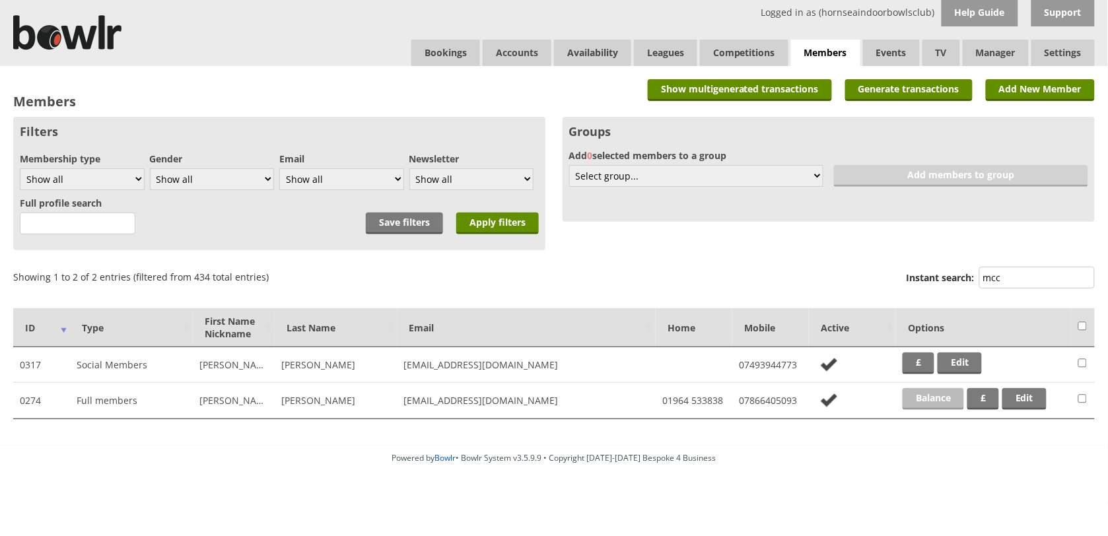
type input "mcc"
click at [920, 397] on link "Balance" at bounding box center [932, 399] width 61 height 22
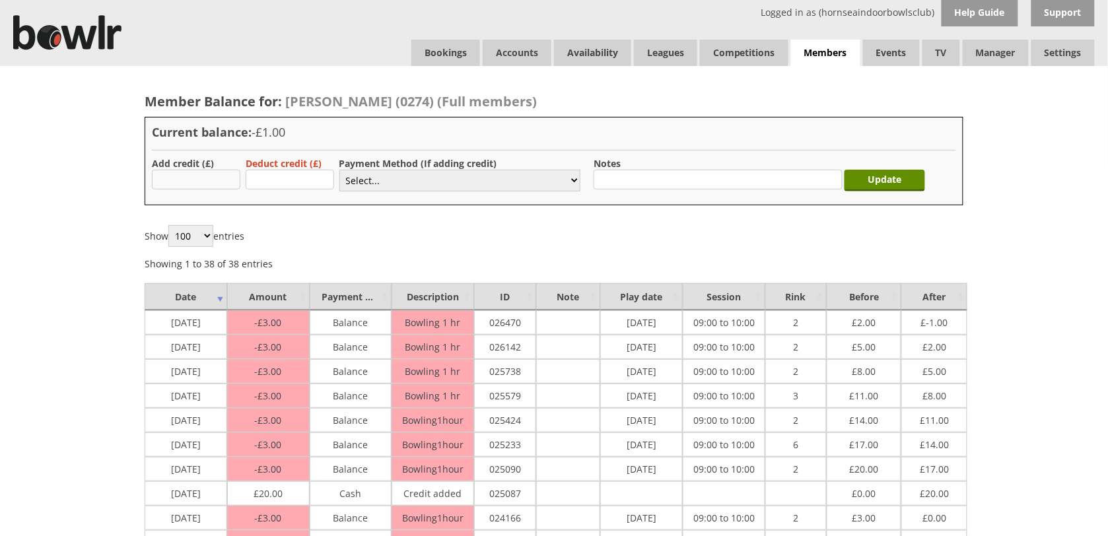
click at [218, 180] on input "text" at bounding box center [196, 180] width 88 height 20
type input "20.00"
click at [368, 179] on select "Select... Cash Card Cheque Bank Transfer Other Member Card Gift Voucher Balance" at bounding box center [459, 181] width 241 height 22
select select "1"
click at [339, 170] on select "Select... Cash Card Cheque Bank Transfer Other Member Card Gift Voucher Balance" at bounding box center [459, 181] width 241 height 22
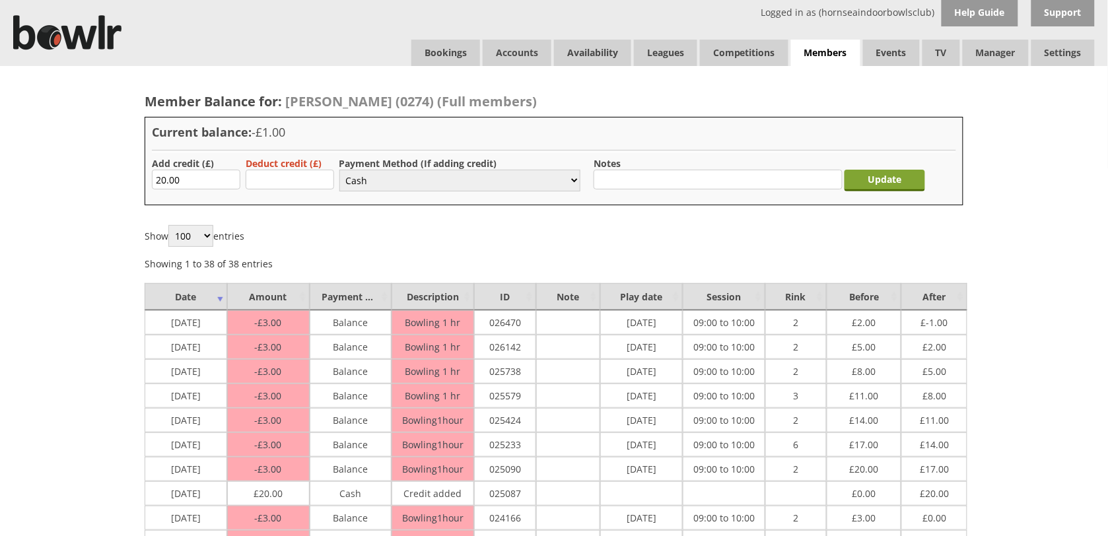
click at [873, 170] on input "Update" at bounding box center [884, 181] width 81 height 22
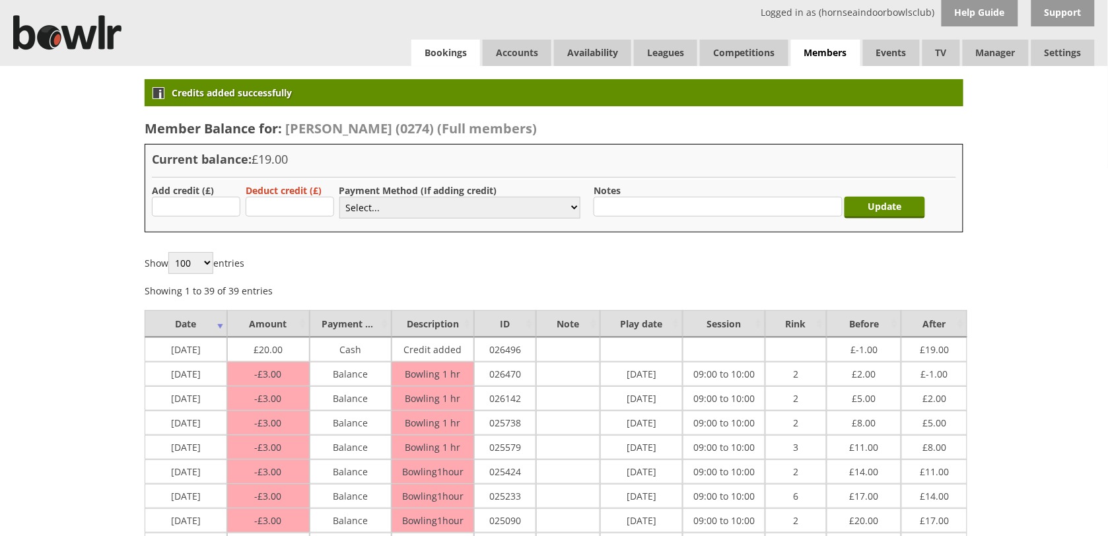
click at [455, 46] on link "Bookings" at bounding box center [445, 53] width 69 height 26
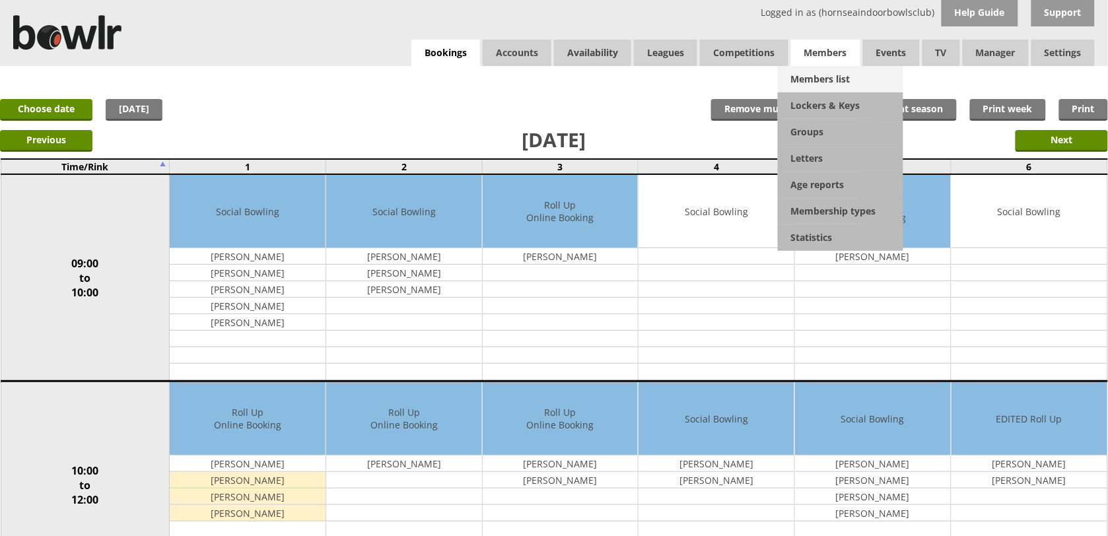
click at [814, 73] on link "Members list" at bounding box center [840, 79] width 125 height 26
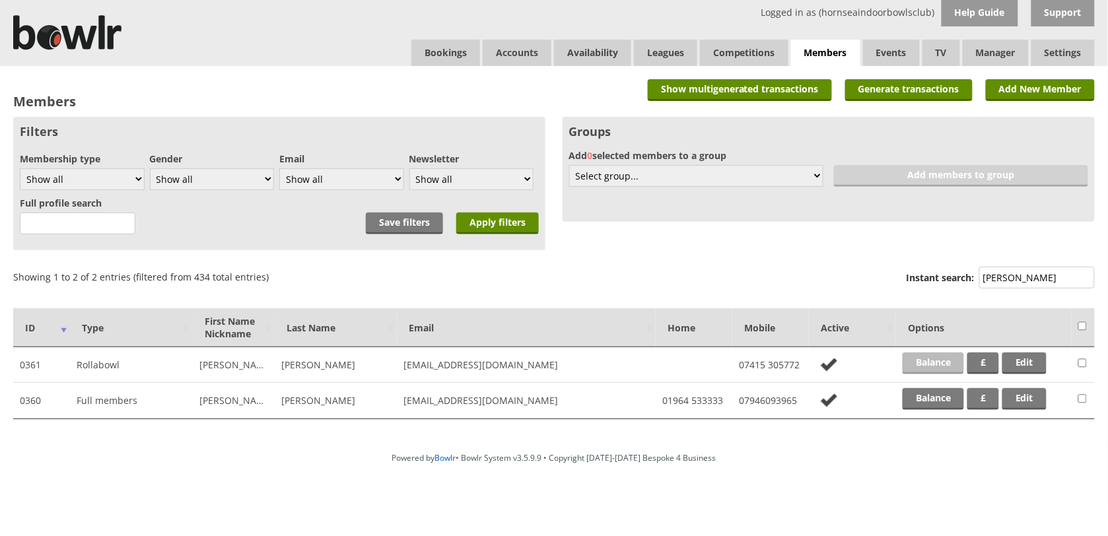
type input "fink"
click at [943, 353] on link "Balance" at bounding box center [932, 363] width 61 height 22
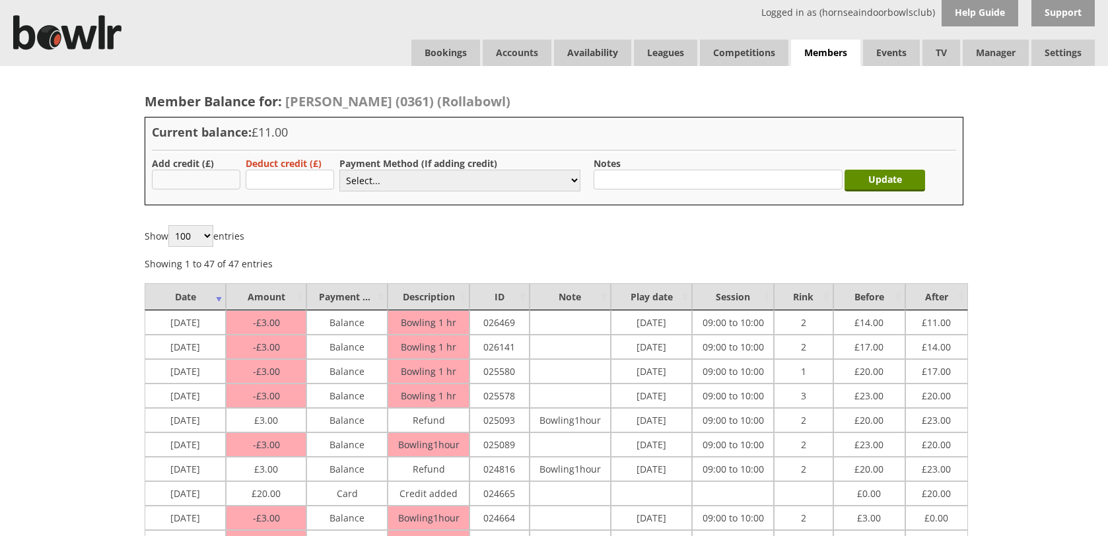
drag, startPoint x: 0, startPoint y: 0, endPoint x: 222, endPoint y: 180, distance: 285.8
click at [222, 180] on input "text" at bounding box center [196, 180] width 88 height 20
type input "20.00"
click at [397, 172] on select "Select... Cash Card Cheque Bank Transfer Other Member Card Gift Voucher Balance" at bounding box center [459, 181] width 241 height 22
select select "1"
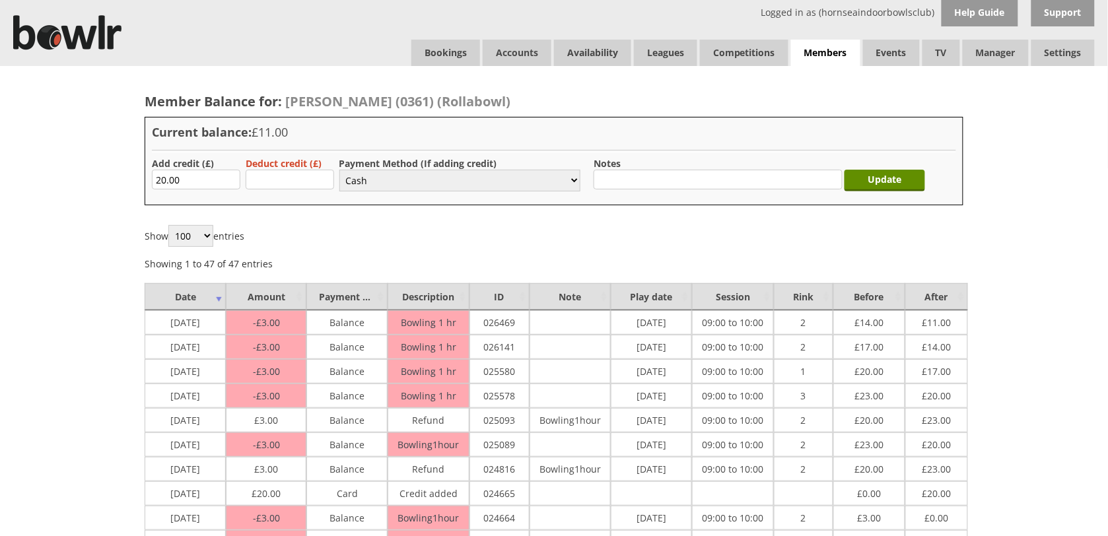
click at [339, 170] on select "Select... Cash Card Cheque Bank Transfer Other Member Card Gift Voucher Balance" at bounding box center [459, 181] width 241 height 22
click at [859, 180] on input "Update" at bounding box center [884, 181] width 81 height 22
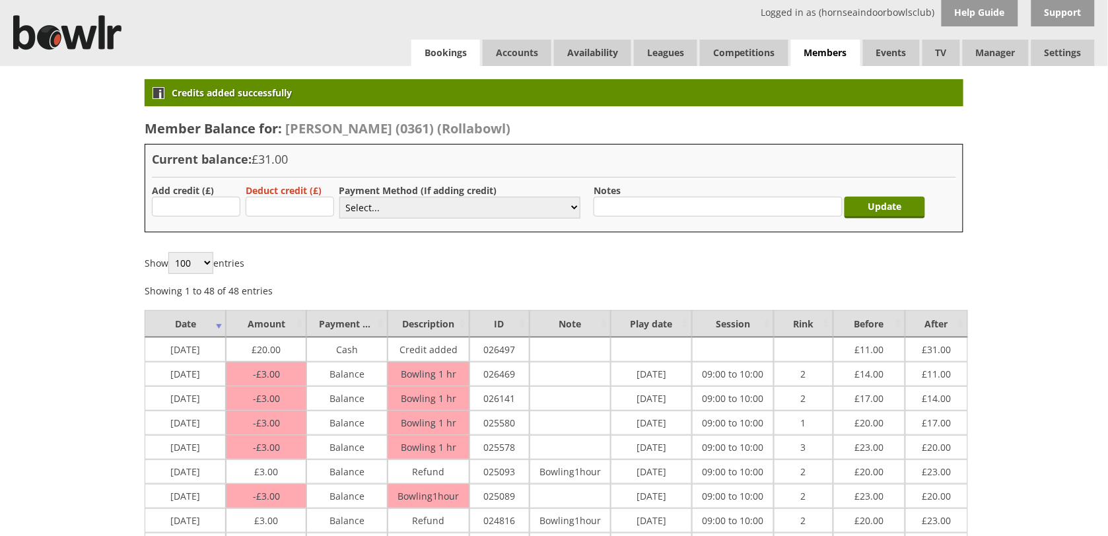
click at [429, 58] on link "Bookings" at bounding box center [445, 53] width 69 height 26
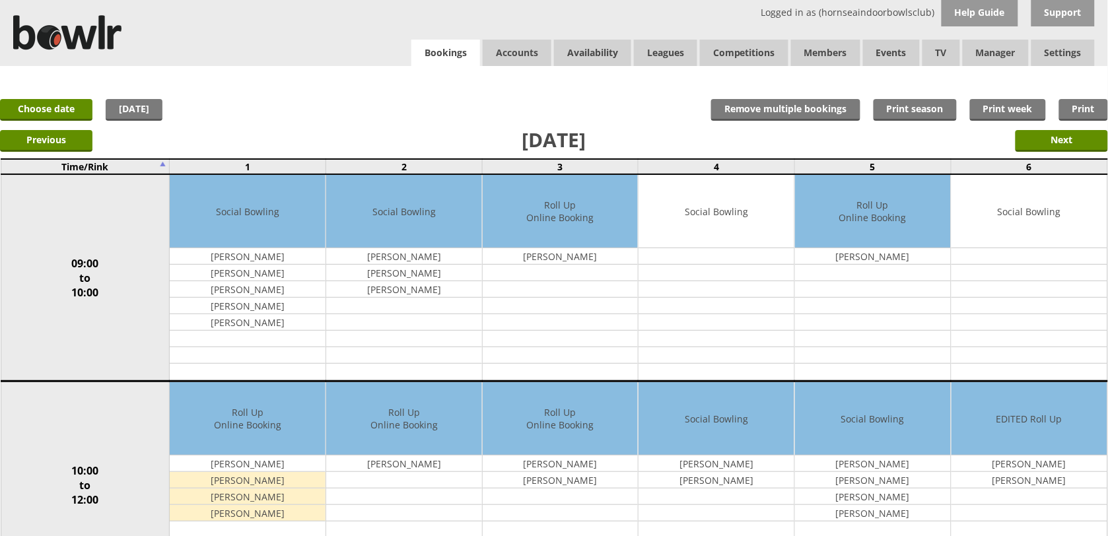
click at [436, 53] on link "Bookings" at bounding box center [445, 53] width 69 height 27
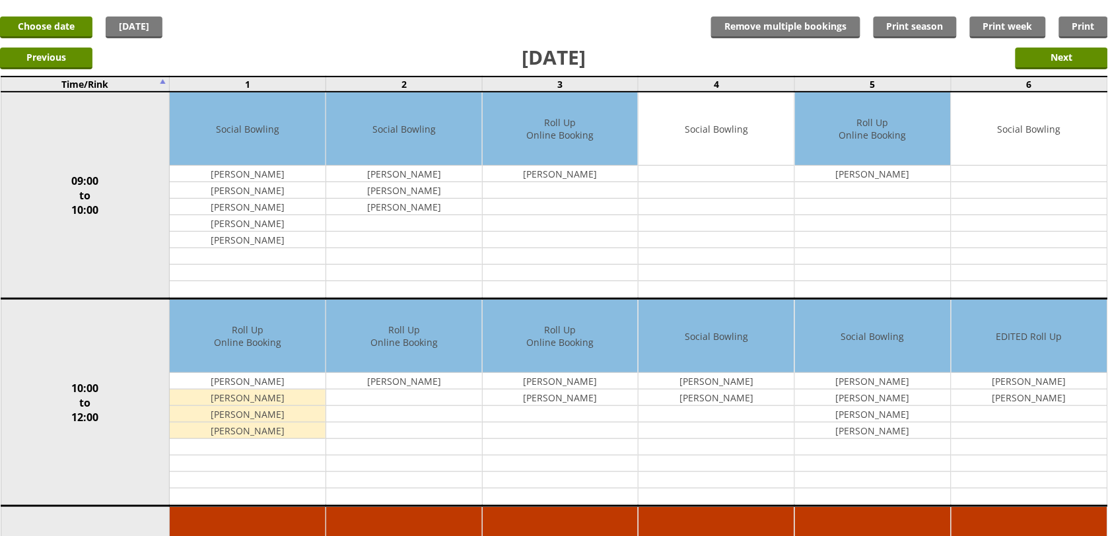
scroll to position [83, 0]
